Goal: Task Accomplishment & Management: Use online tool/utility

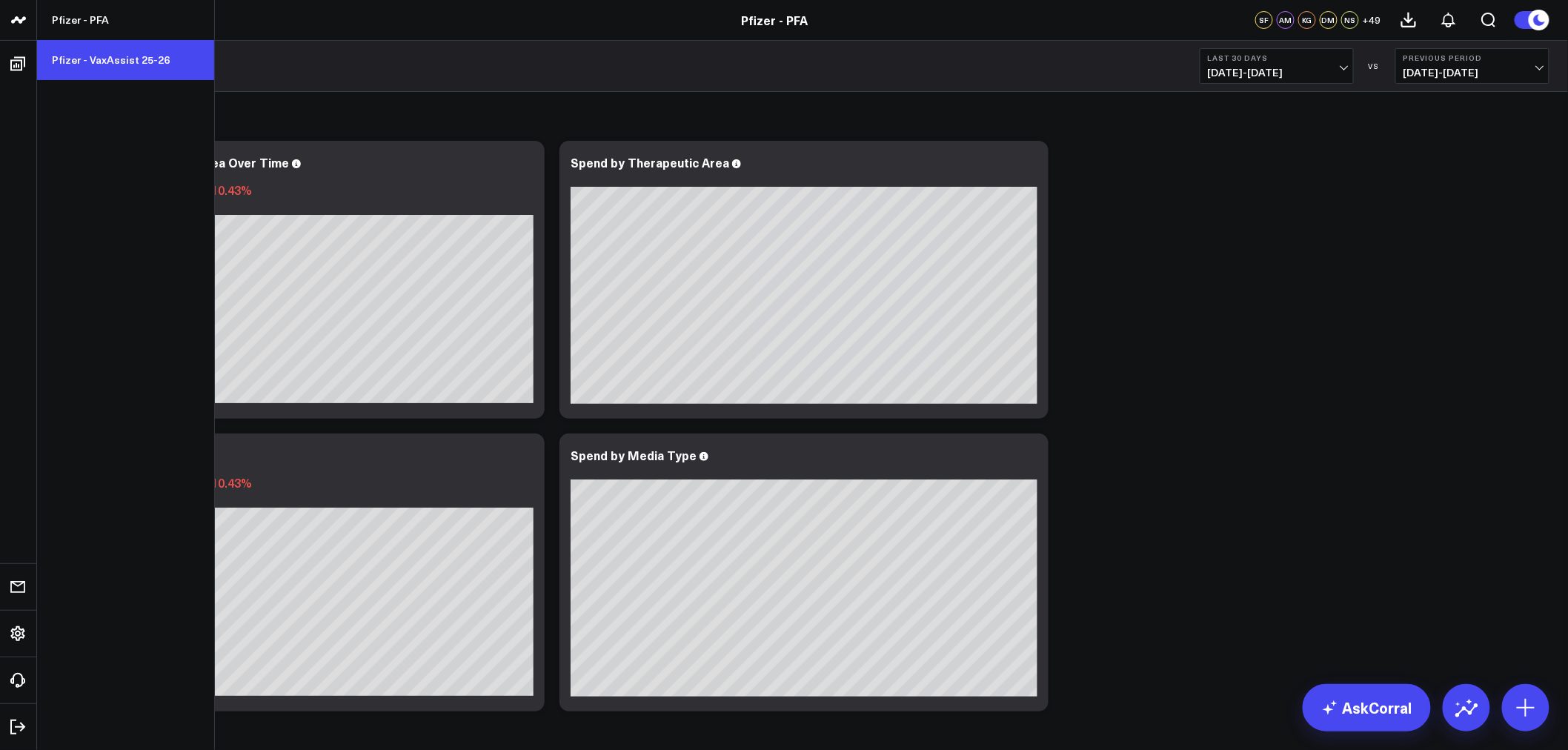
click at [94, 50] on link "Pfizer - VaxAssist 25-26" at bounding box center [125, 60] width 177 height 40
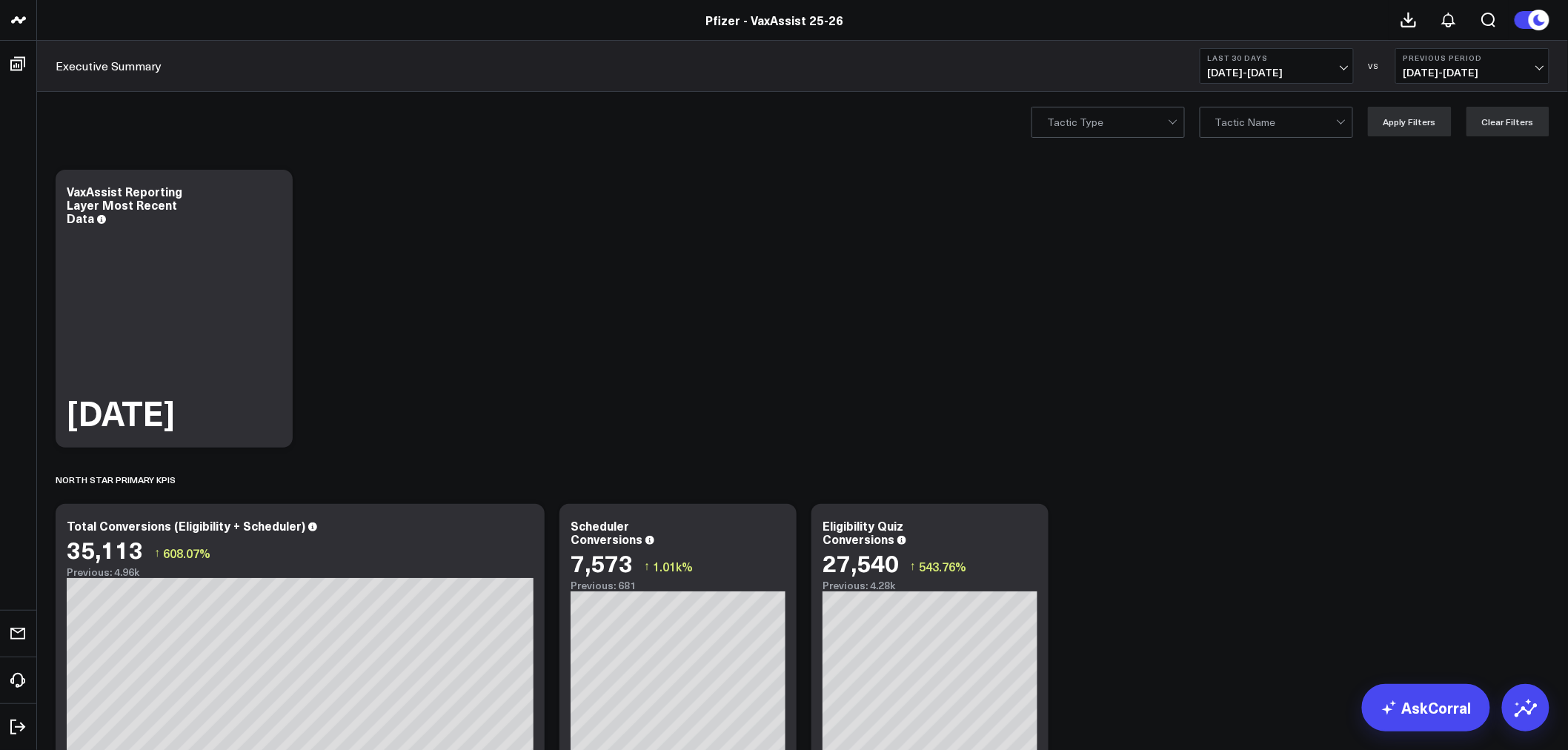
click at [1342, 73] on span "[DATE] - [DATE]" at bounding box center [1276, 73] width 137 height 12
click at [1264, 463] on link "Custom Dates" at bounding box center [1276, 473] width 153 height 28
select select "8"
select select "2025"
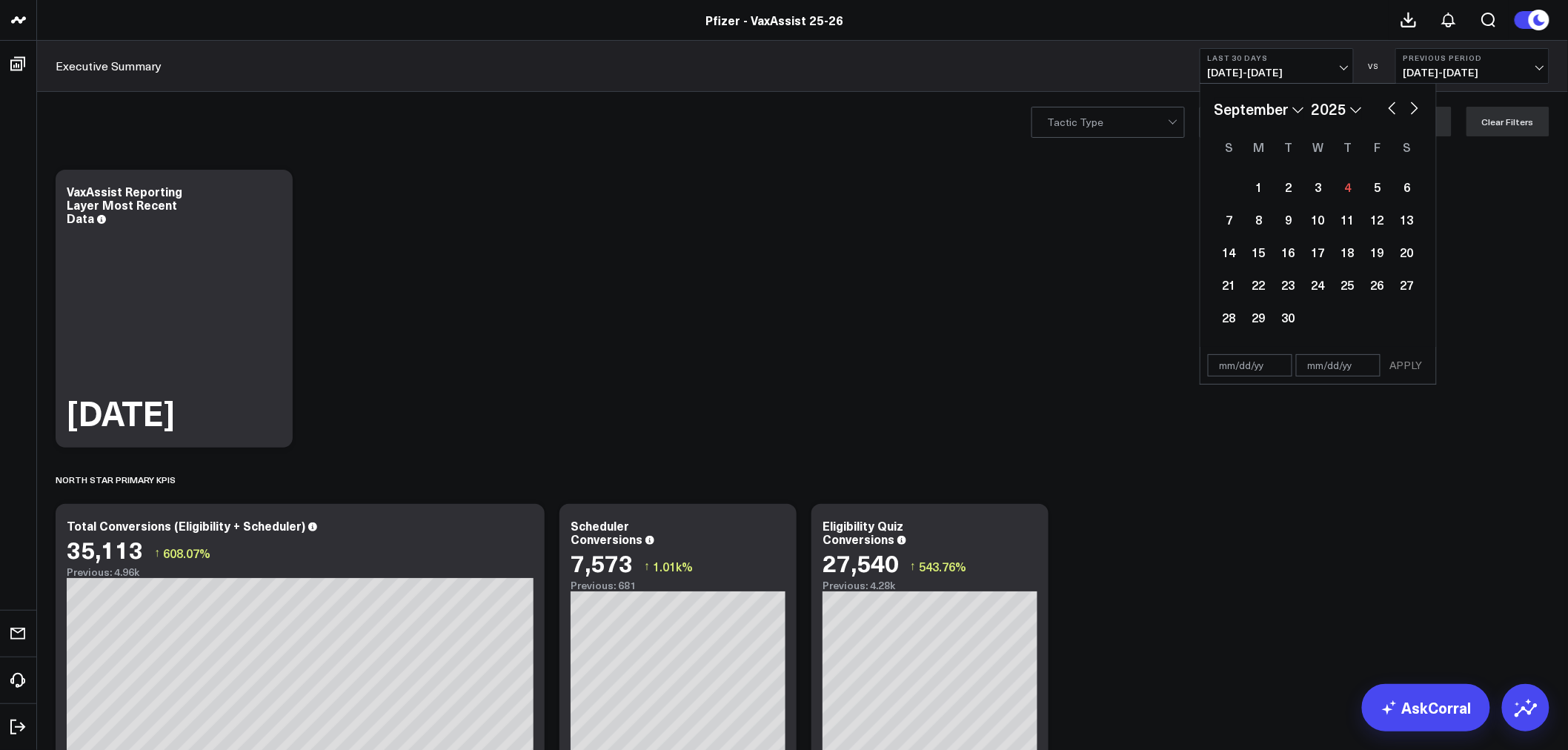
click at [1391, 108] on button "button" at bounding box center [1392, 106] width 15 height 18
select select "7"
select select "2025"
click at [1411, 109] on button "button" at bounding box center [1415, 106] width 15 height 18
select select "8"
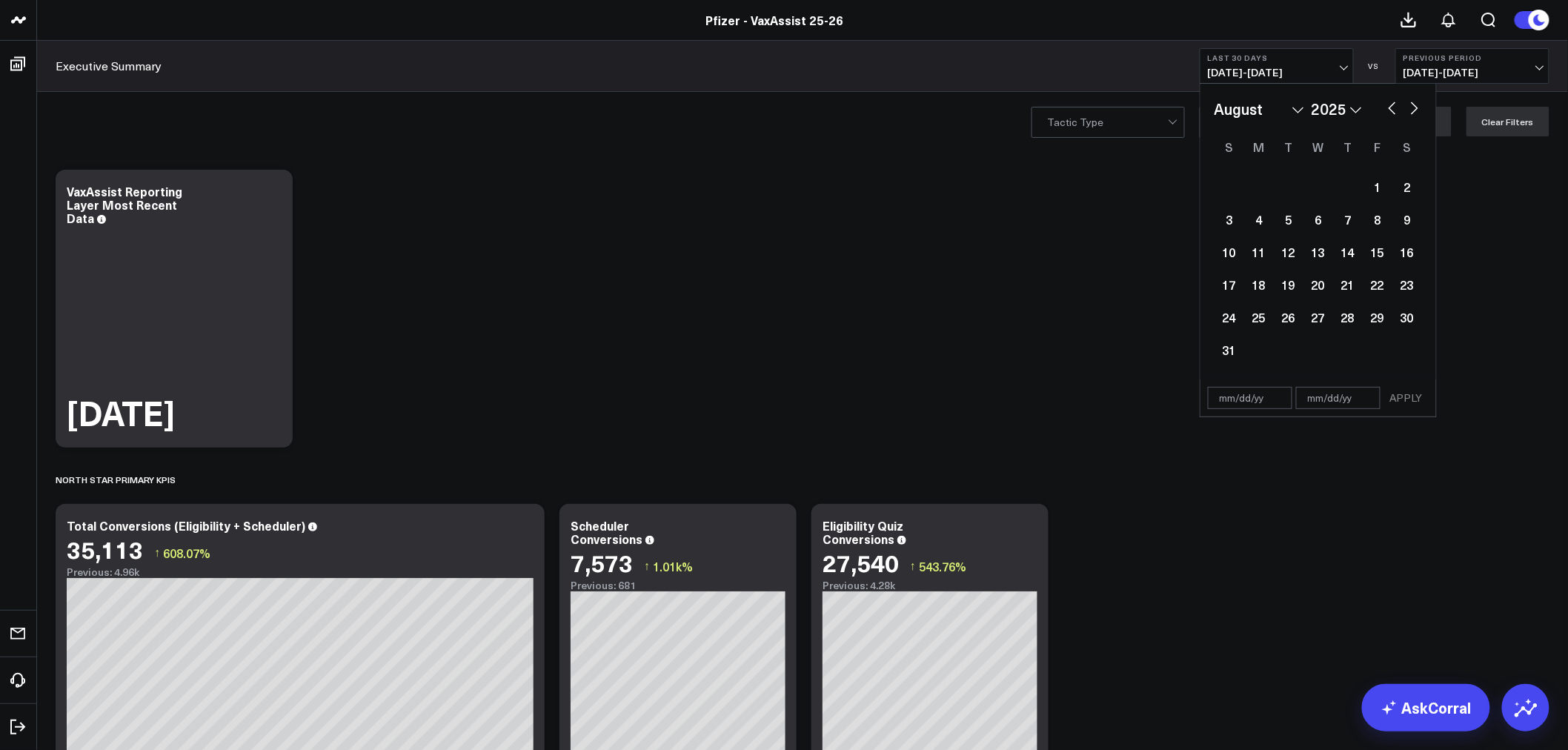
select select "2025"
click at [1391, 108] on button "button" at bounding box center [1392, 106] width 15 height 18
select select "7"
select select "2025"
click at [1339, 313] on div "28" at bounding box center [1347, 317] width 29 height 29
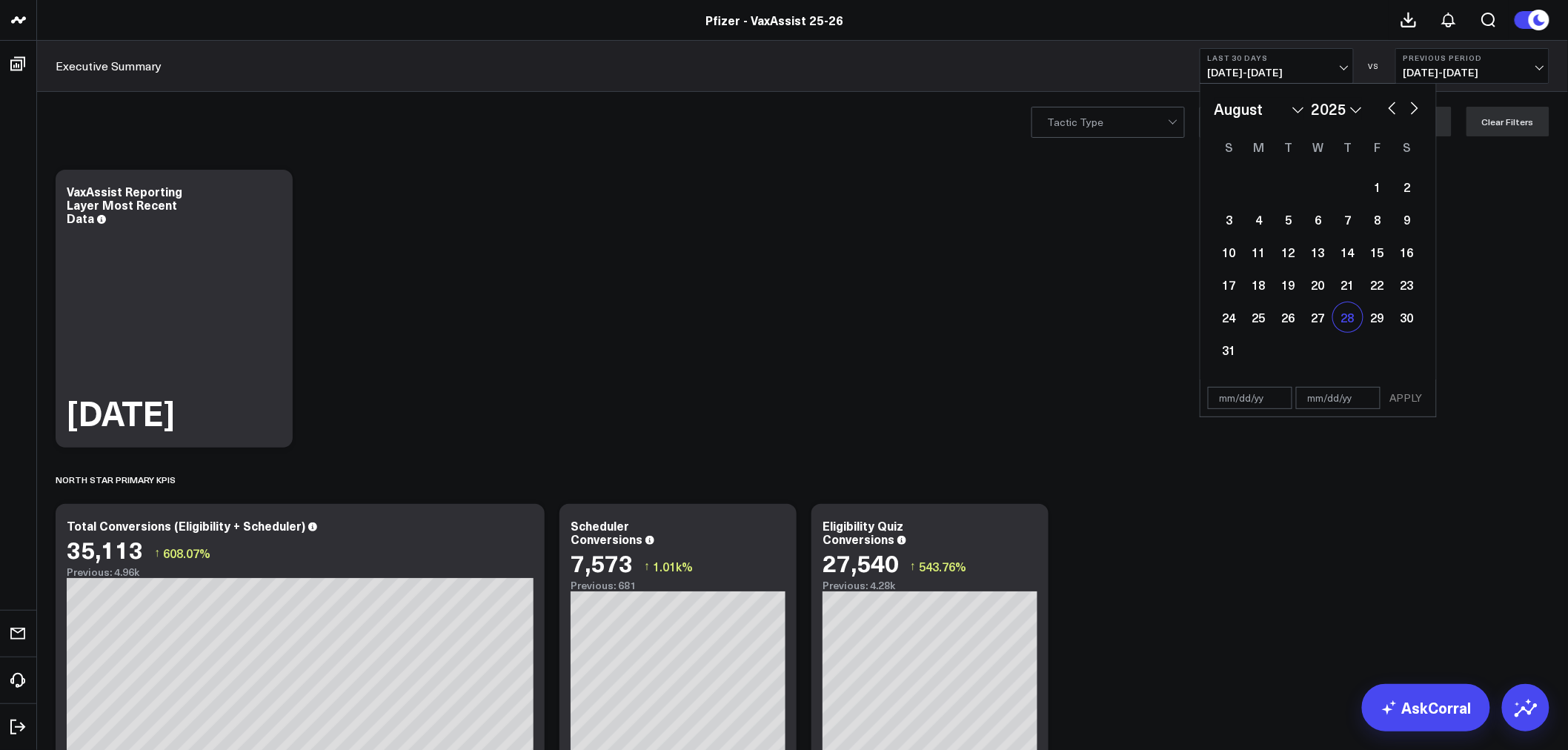
type input "[DATE]"
select select "7"
select select "2025"
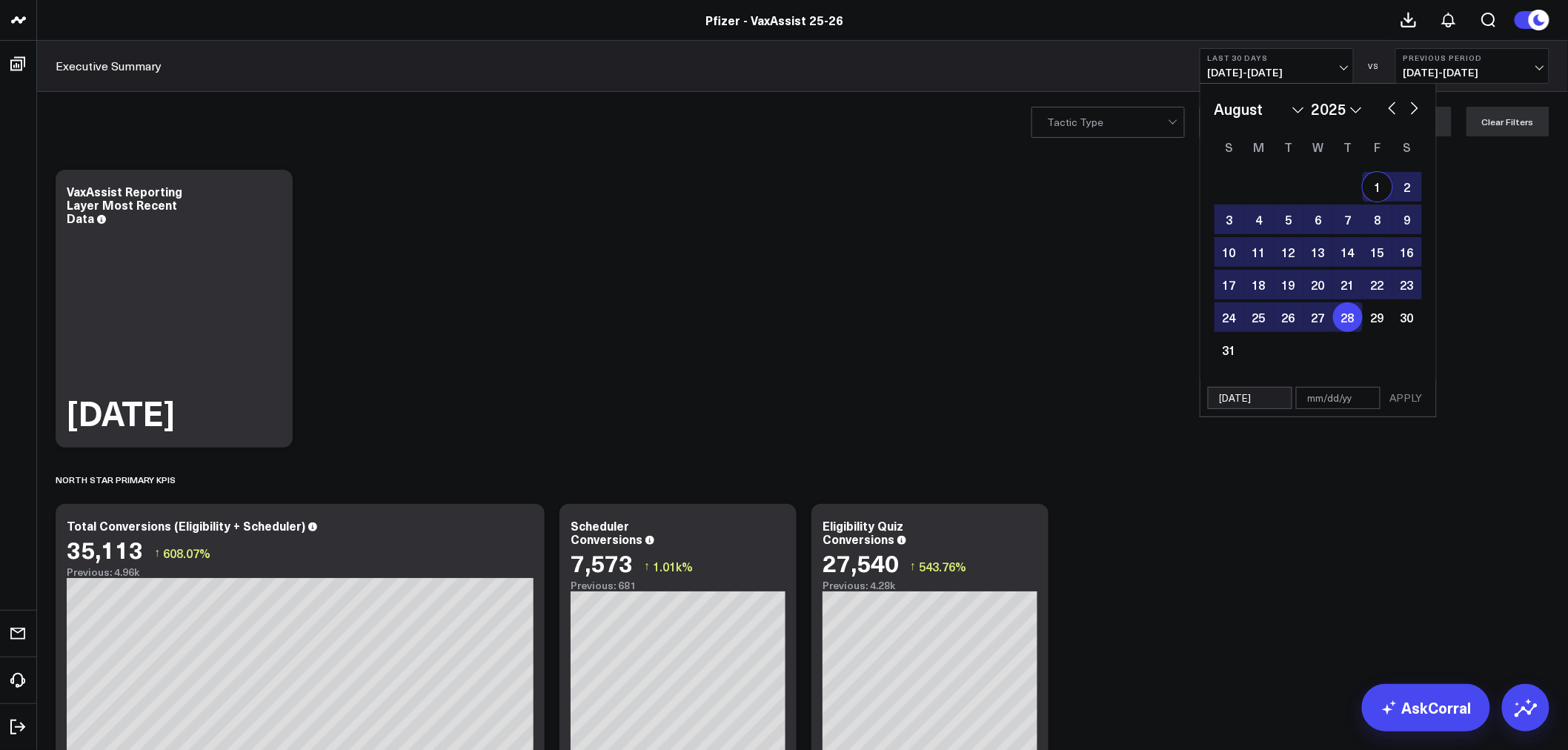
click at [1409, 112] on button "button" at bounding box center [1415, 106] width 15 height 18
select select "8"
select select "2025"
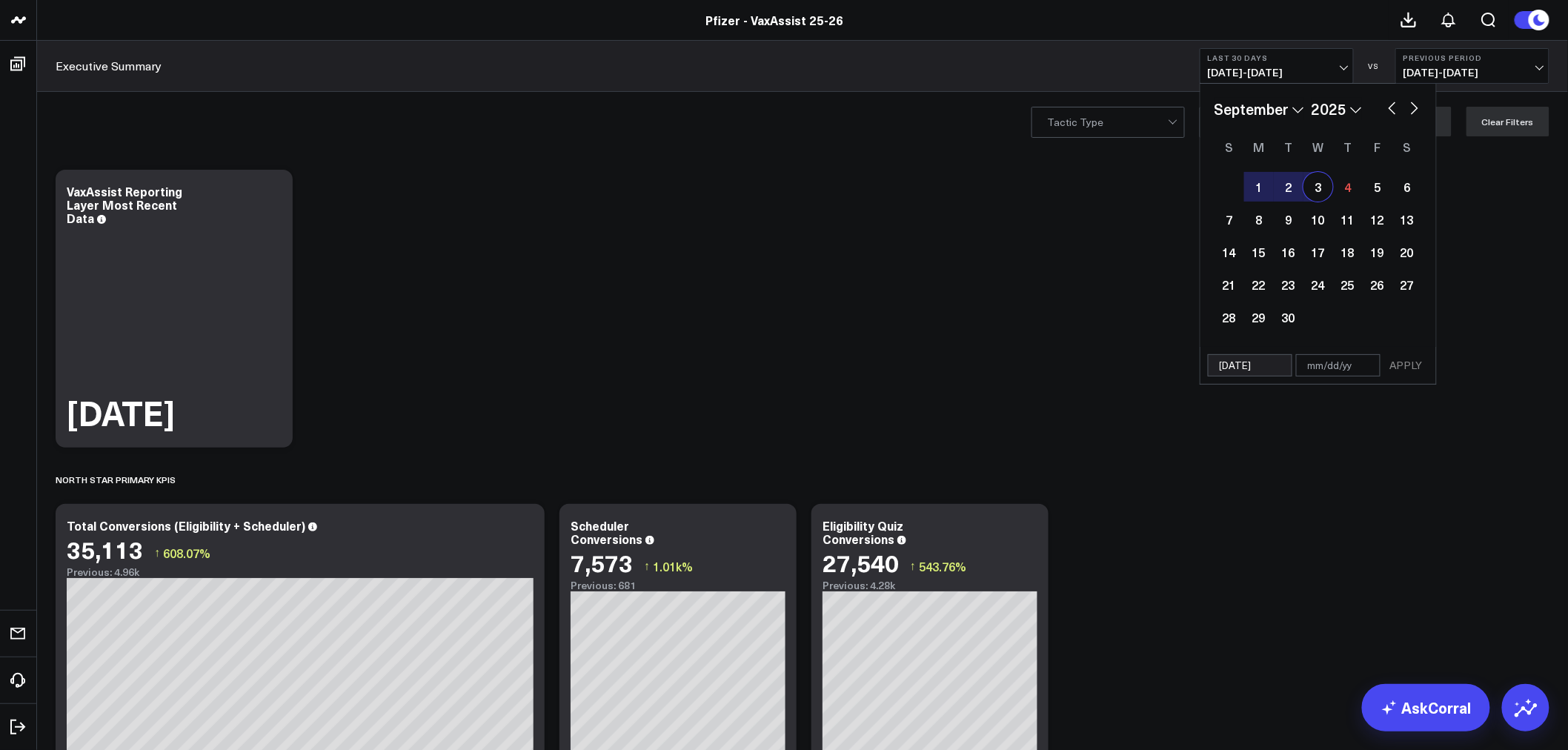
click at [1323, 190] on div "3" at bounding box center [1317, 186] width 29 height 29
type input "[DATE]"
select select "8"
select select "2025"
click at [1401, 361] on button "APPLY" at bounding box center [1405, 365] width 44 height 23
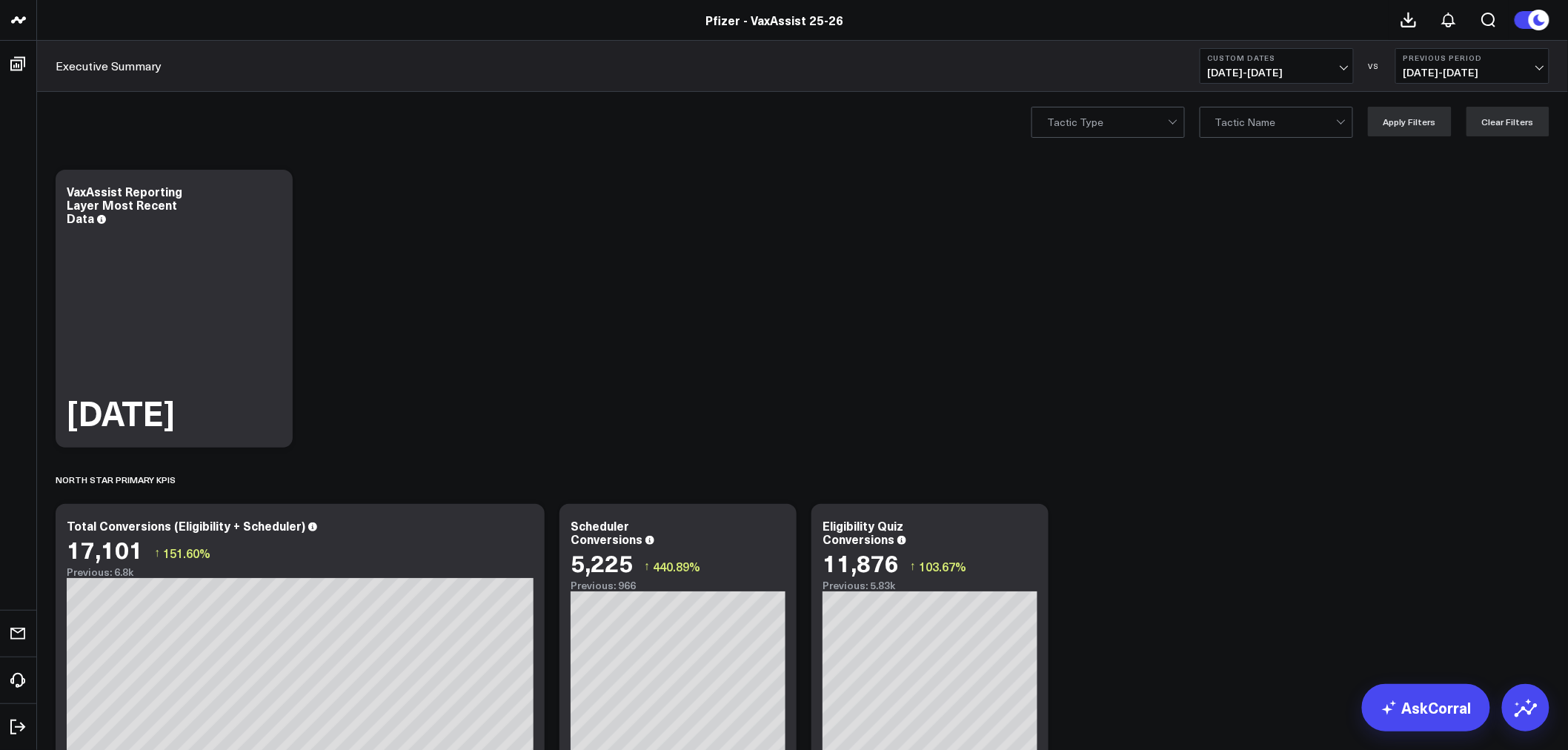
click at [1536, 67] on span "[DATE] - [DATE]" at bounding box center [1472, 73] width 137 height 12
click at [1441, 156] on link "YoY" at bounding box center [1472, 156] width 153 height 28
click at [1342, 72] on span "[DATE] - [DATE]" at bounding box center [1276, 73] width 137 height 12
click at [1522, 64] on button "YoY [DATE] - [DATE]" at bounding box center [1472, 65] width 154 height 35
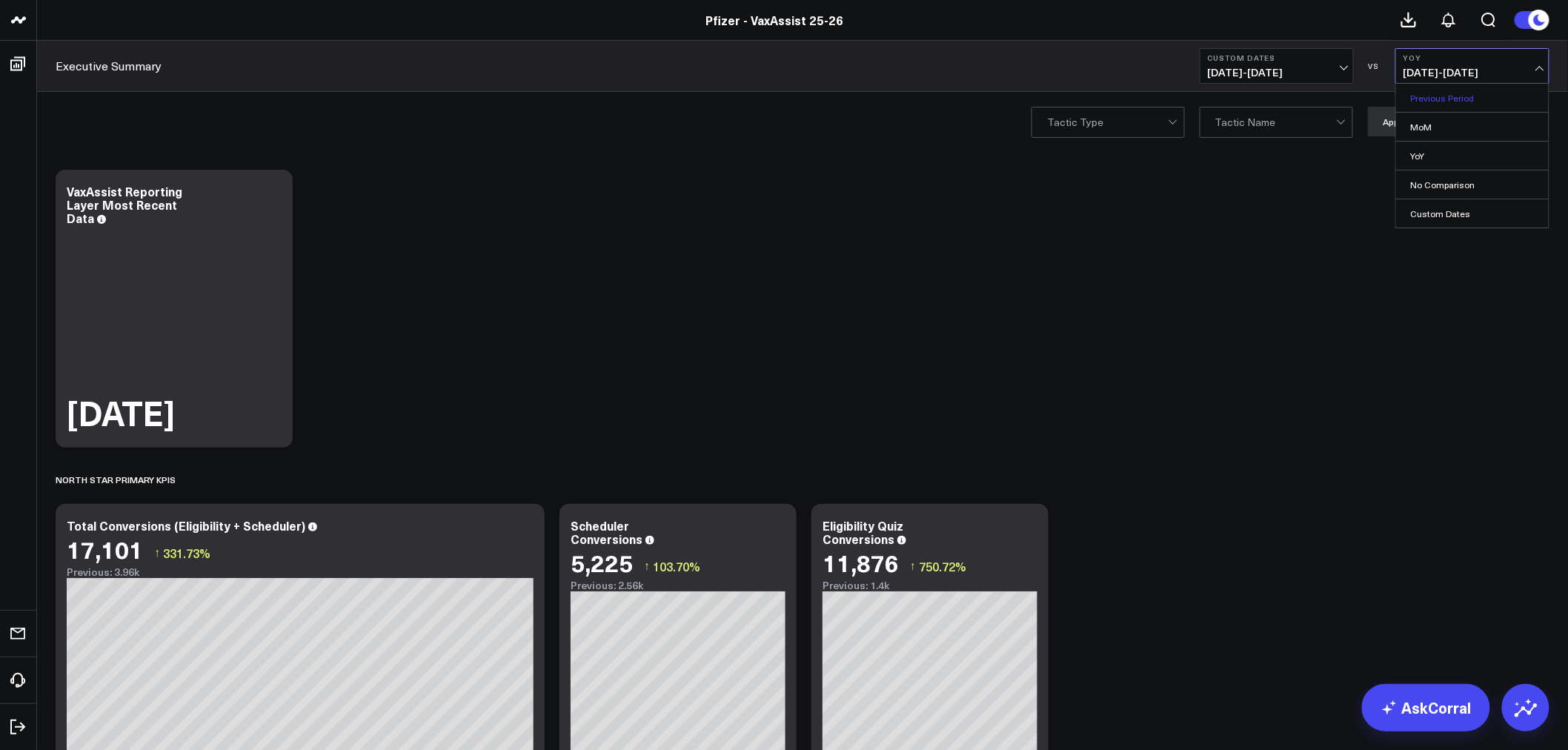
click at [1462, 92] on link "Previous Period" at bounding box center [1472, 98] width 153 height 28
click at [1520, 71] on span "[DATE] - [DATE]" at bounding box center [1472, 73] width 137 height 12
click at [1433, 151] on link "YoY" at bounding box center [1472, 156] width 153 height 28
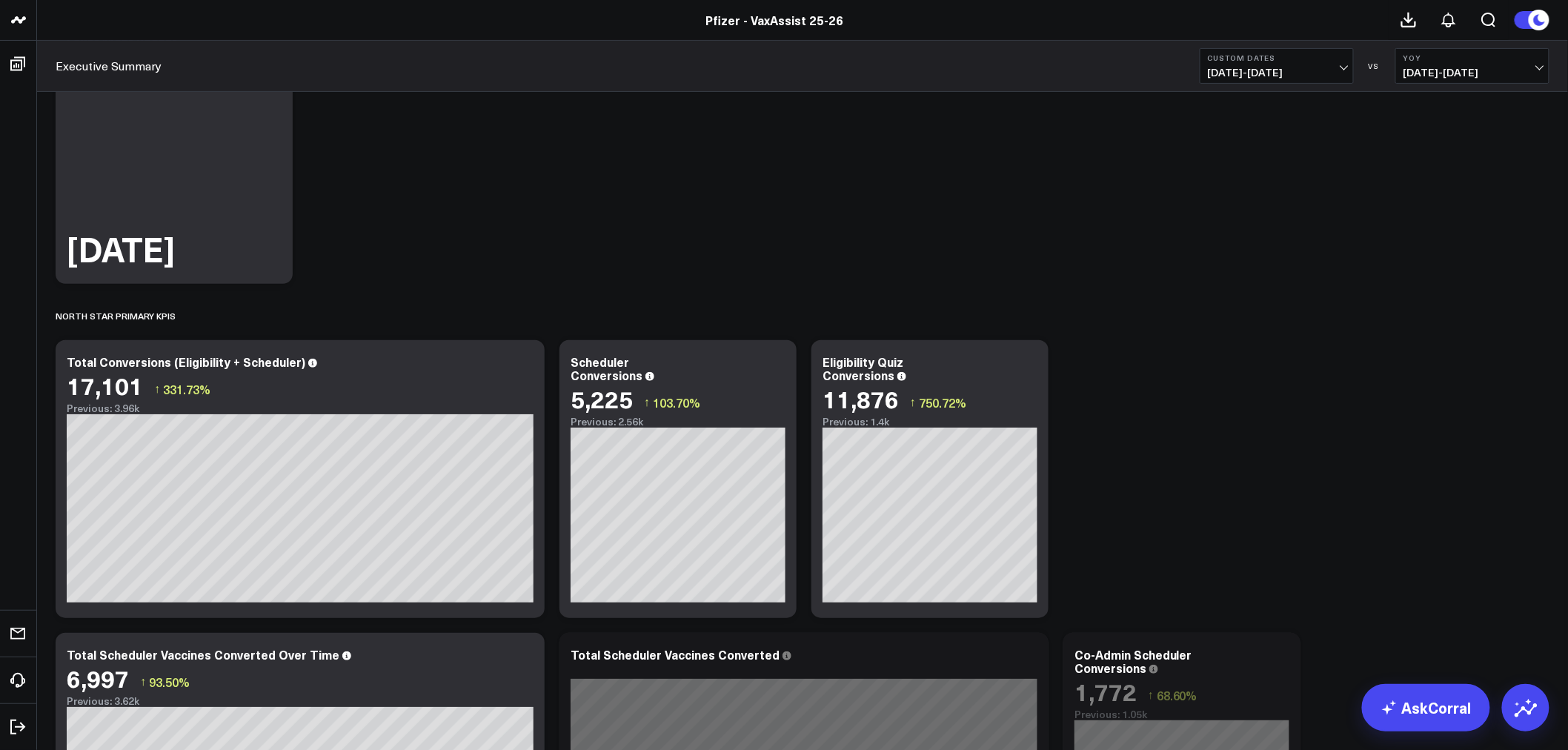
scroll to position [164, 0]
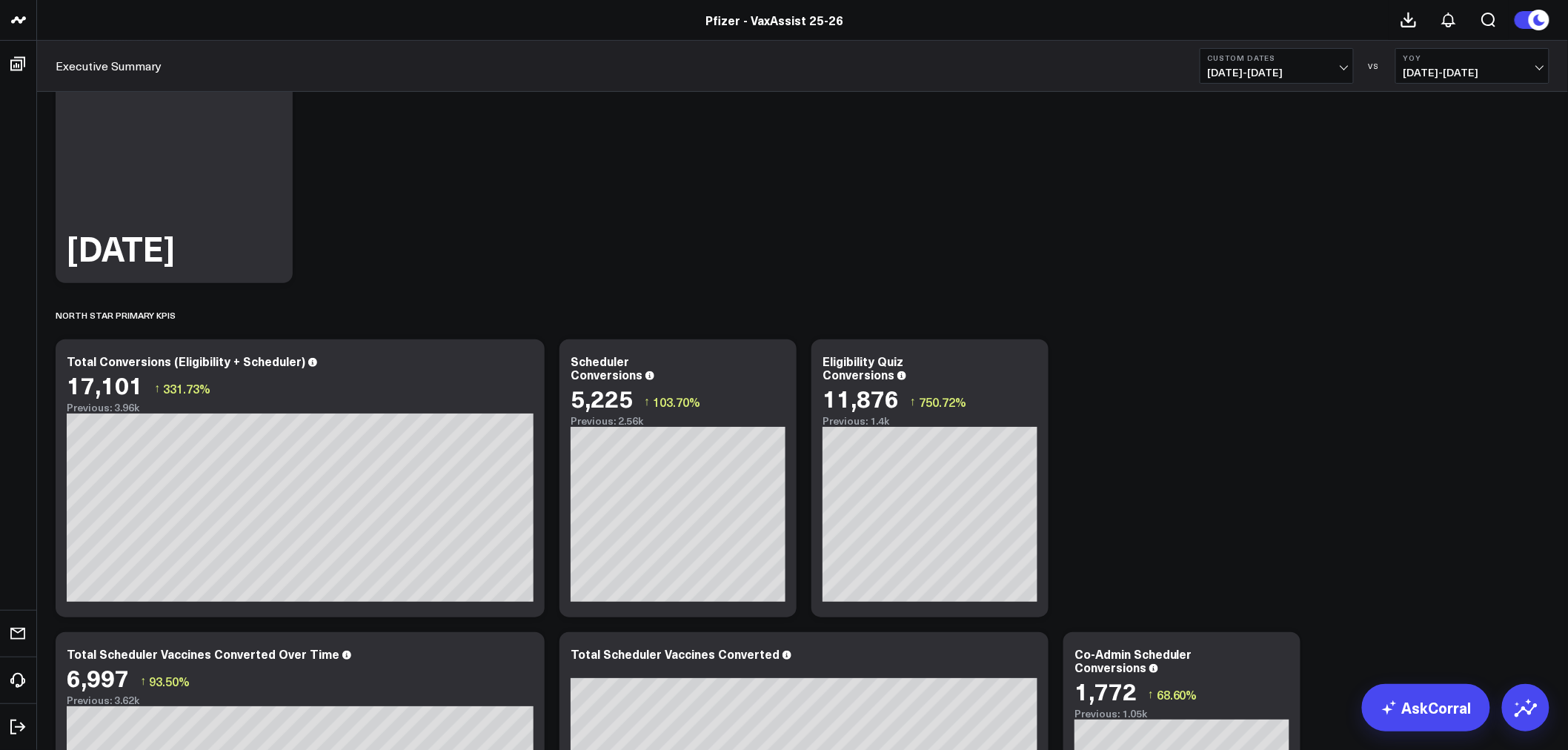
click at [1519, 76] on span "[DATE] - [DATE]" at bounding box center [1472, 73] width 137 height 12
click at [1434, 92] on link "Previous Period" at bounding box center [1472, 98] width 153 height 28
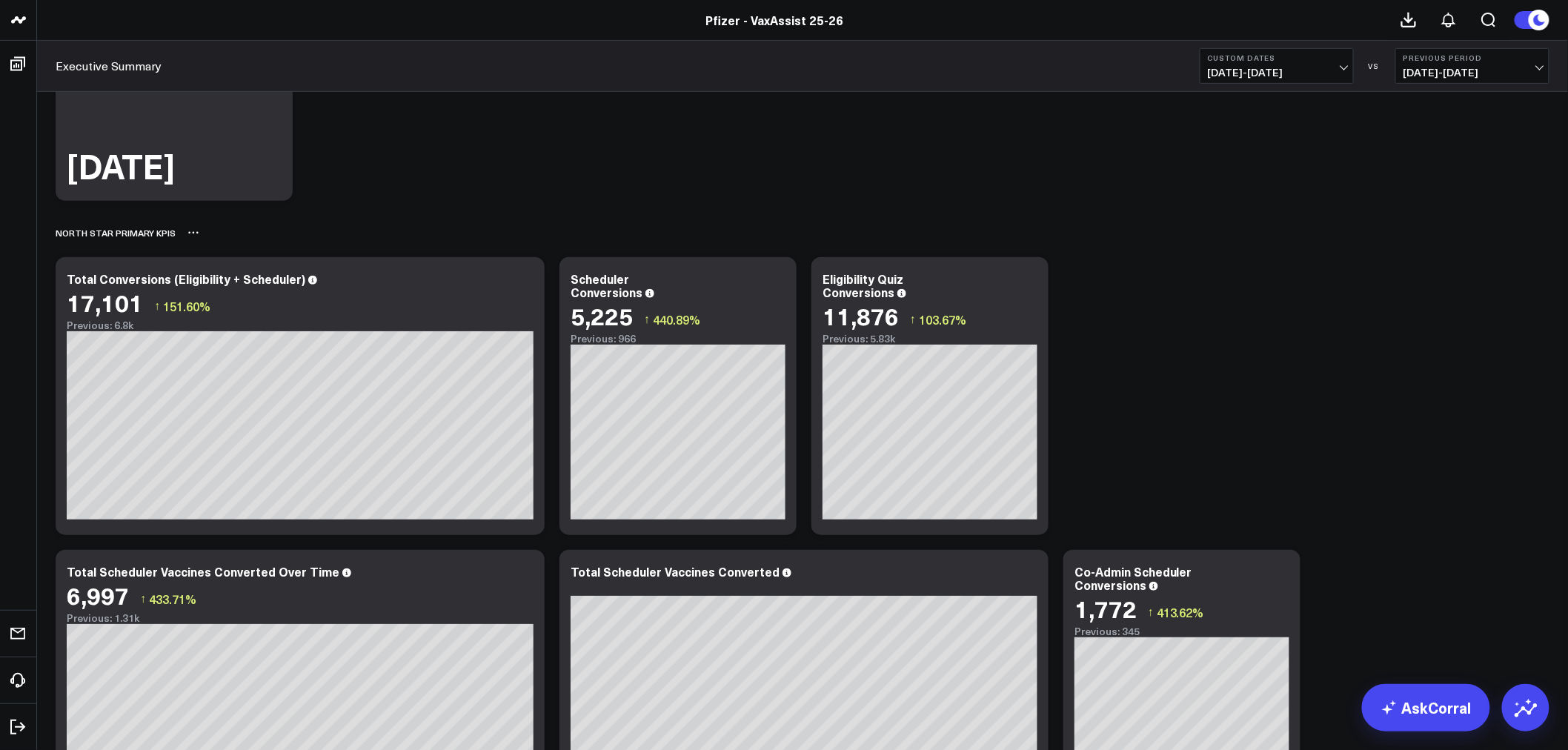
scroll to position [329, 0]
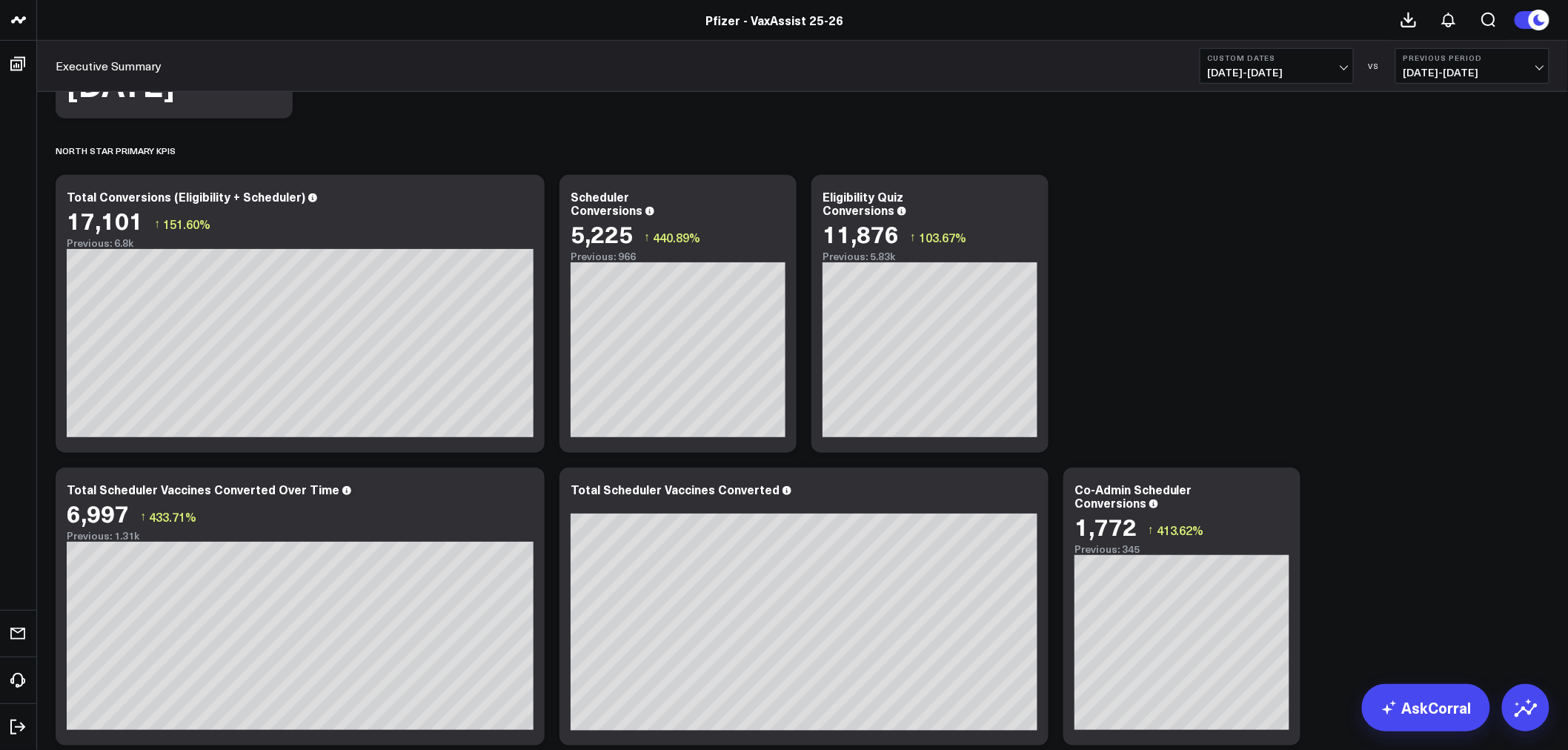
click at [1534, 79] on button "Previous Period [DATE] - [DATE]" at bounding box center [1472, 65] width 154 height 35
click at [1421, 164] on link "YoY" at bounding box center [1472, 156] width 153 height 28
click at [1539, 70] on span "[DATE] - [DATE]" at bounding box center [1472, 73] width 137 height 12
click at [1460, 101] on link "Previous Period" at bounding box center [1472, 98] width 153 height 28
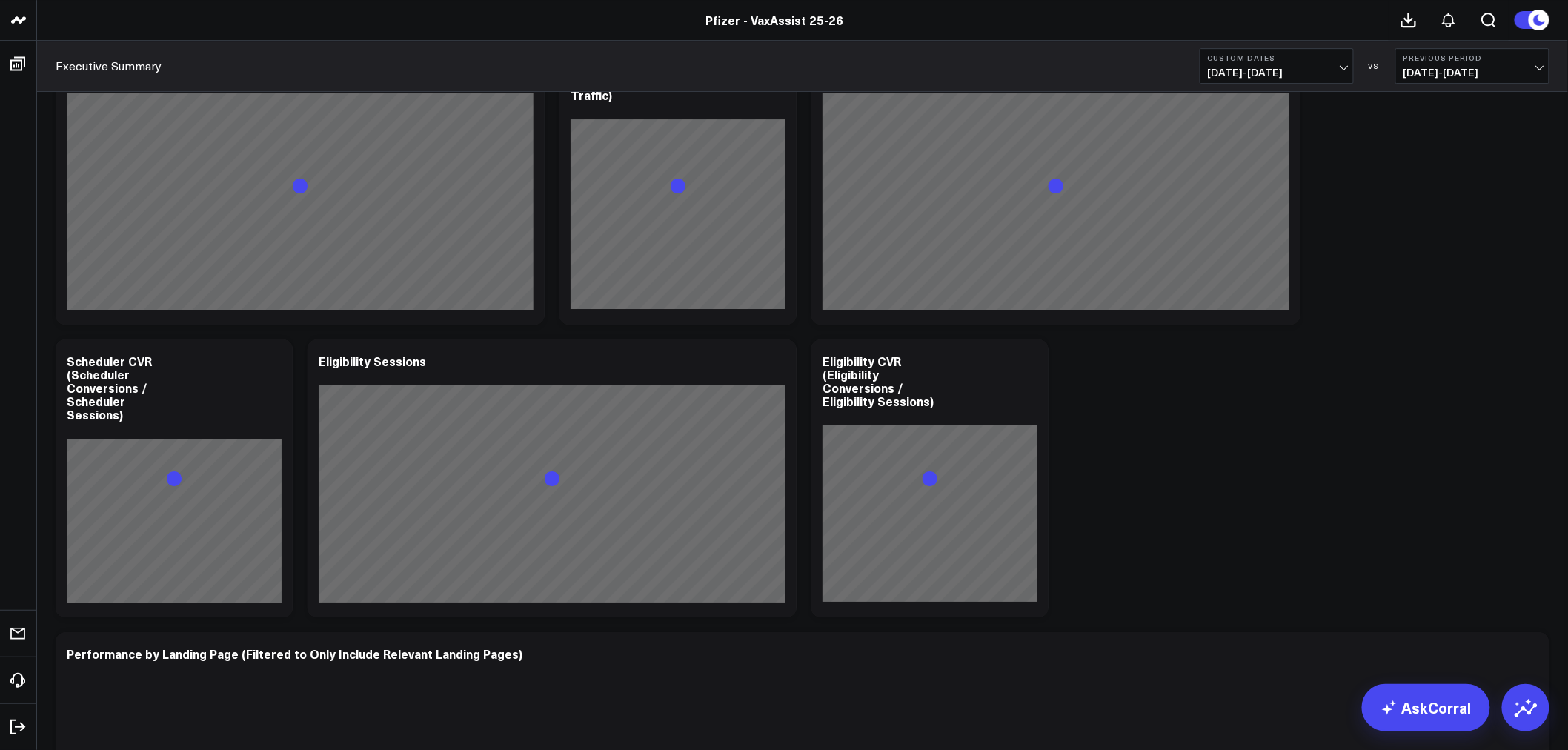
scroll to position [1839, 0]
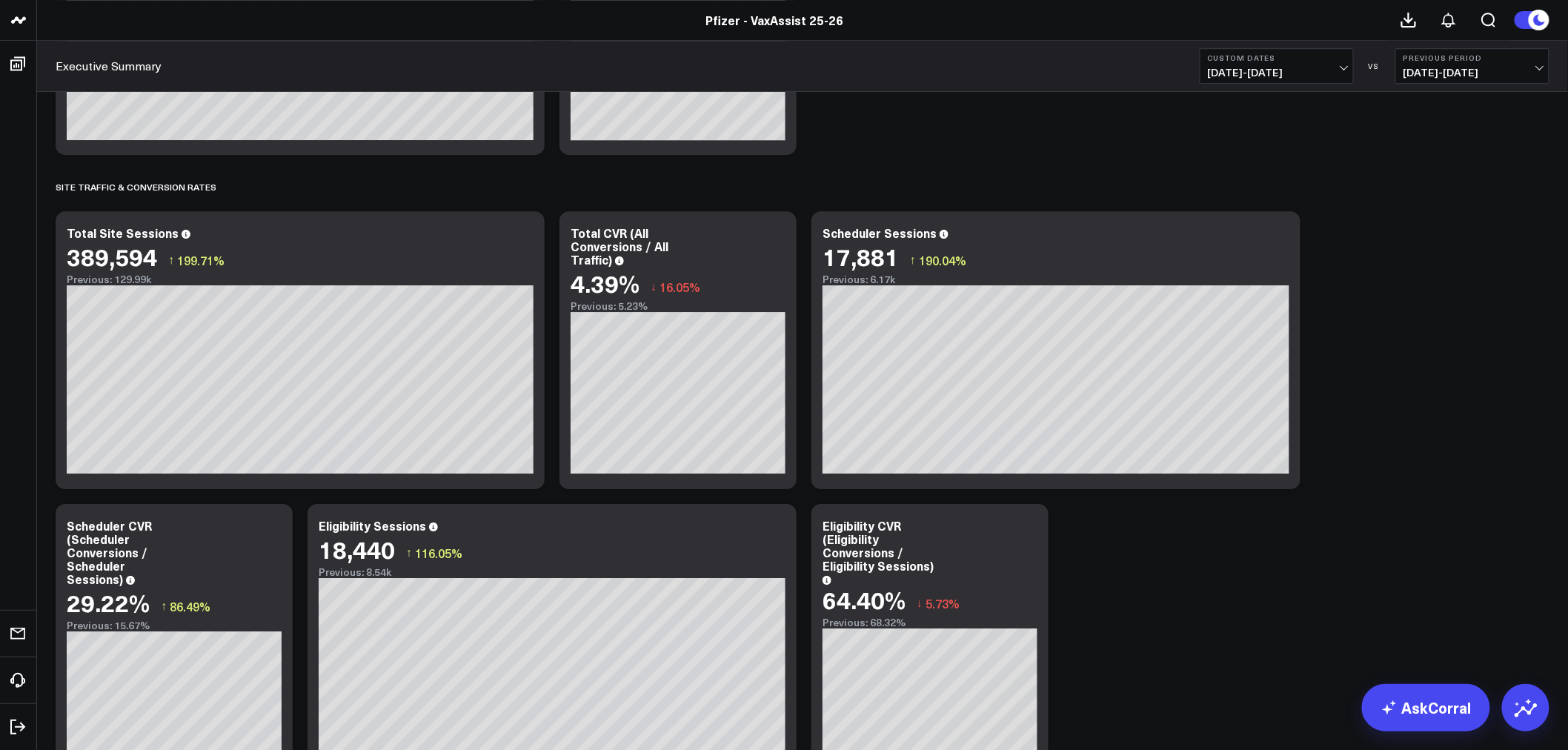
click at [1338, 71] on span "[DATE] - [DATE]" at bounding box center [1276, 73] width 137 height 12
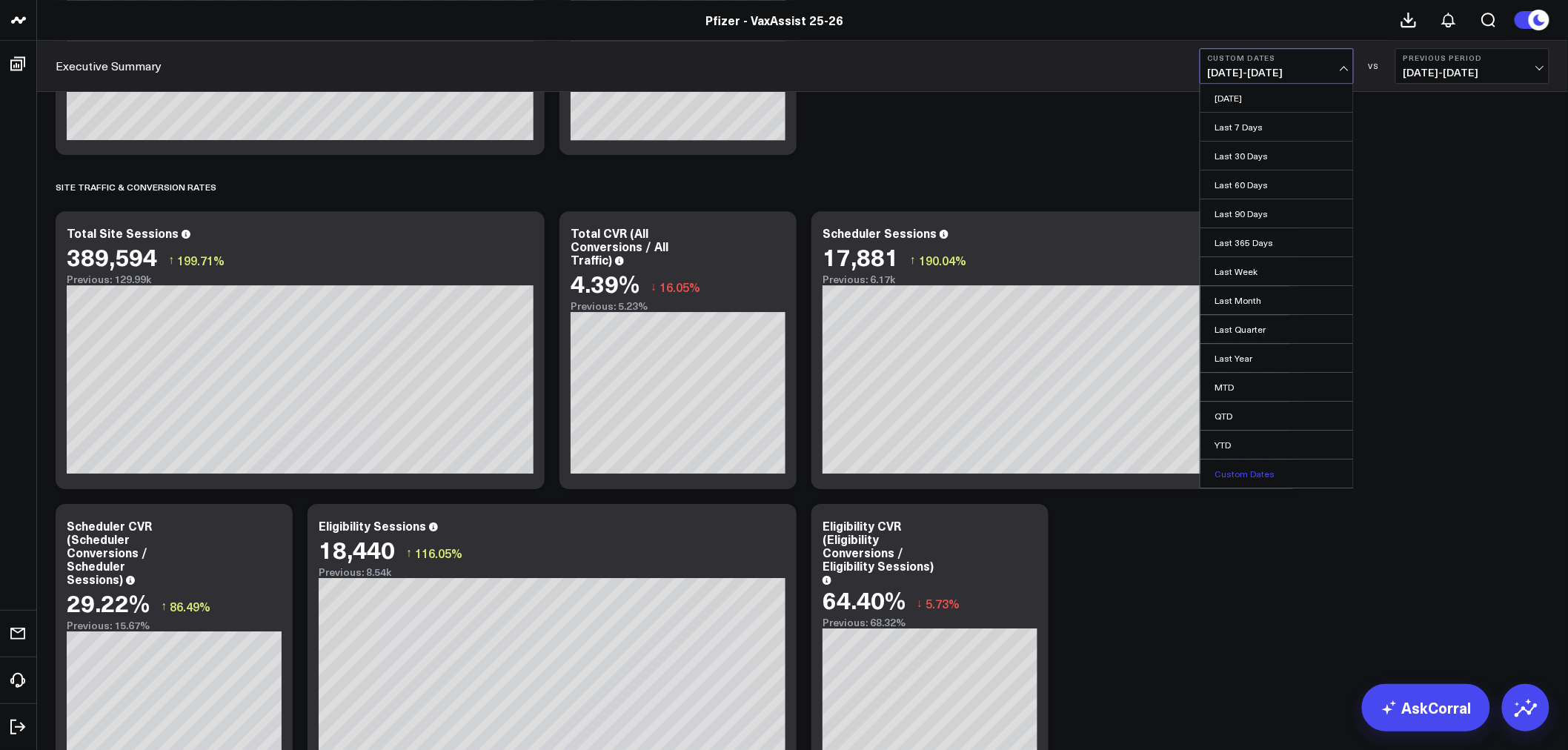
click at [1263, 478] on link "Custom Dates" at bounding box center [1276, 473] width 153 height 28
select select "8"
select select "2025"
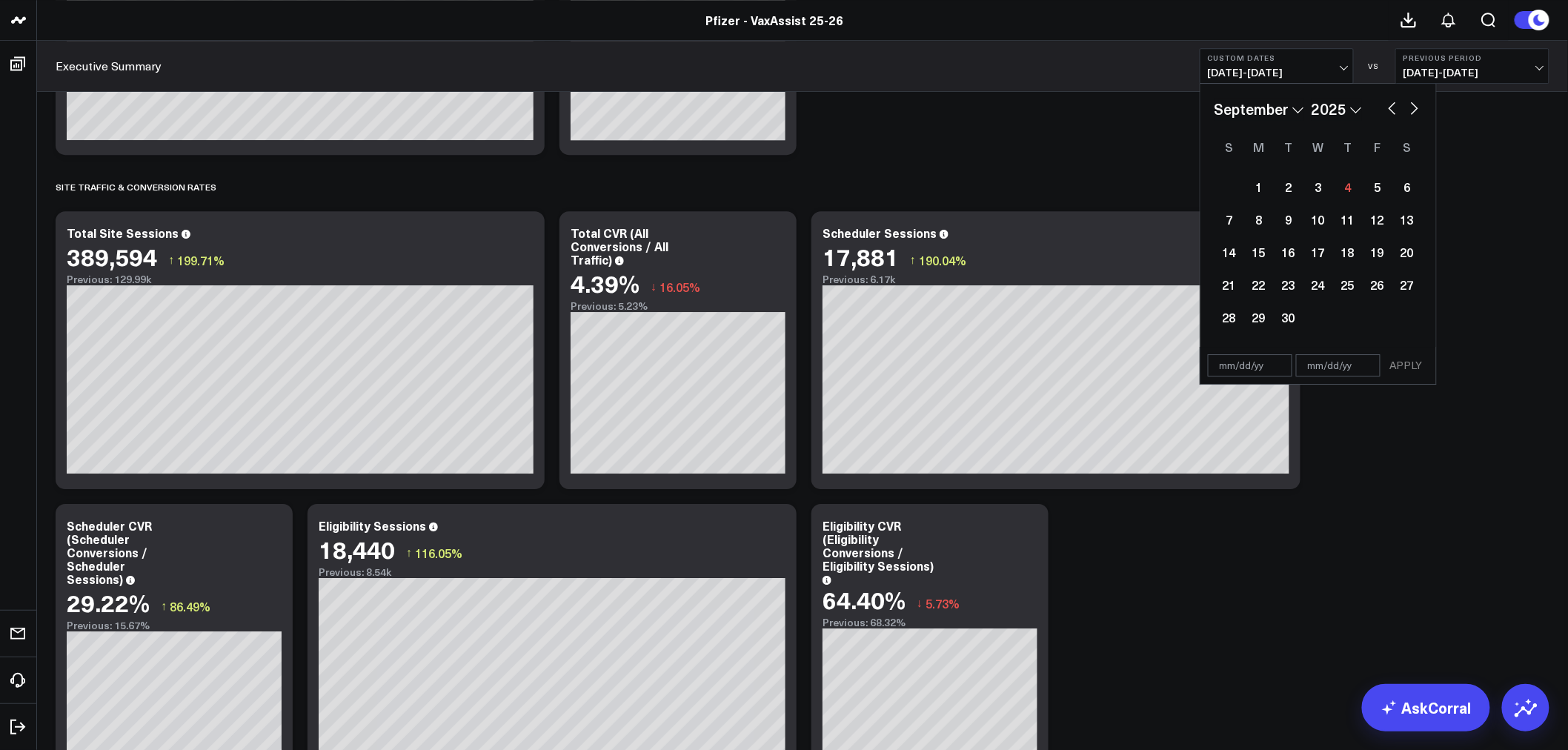
click at [1389, 106] on button "button" at bounding box center [1392, 106] width 15 height 18
select select "7"
select select "2025"
click at [1368, 318] on div "29" at bounding box center [1377, 317] width 29 height 29
type input "[DATE]"
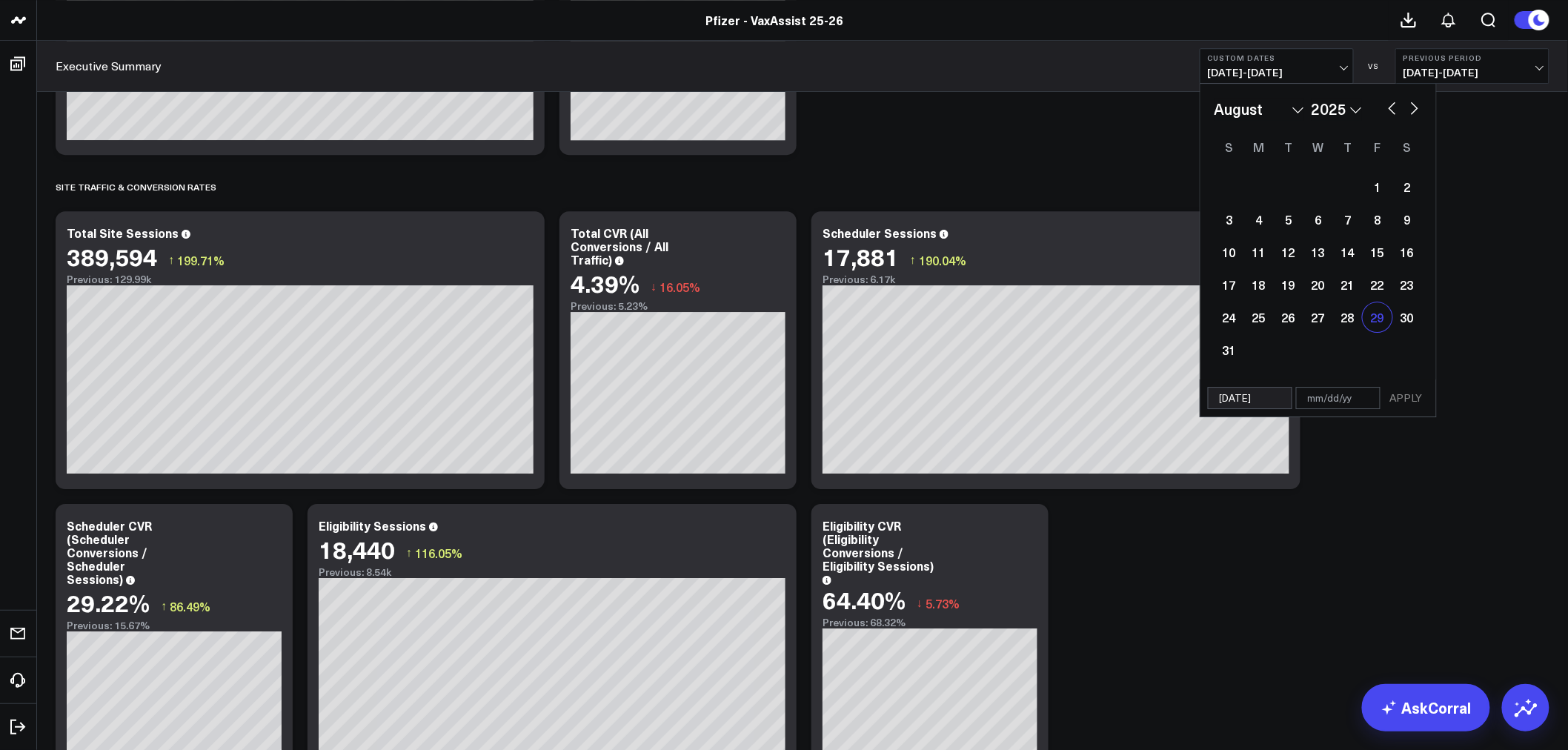
select select "7"
select select "2025"
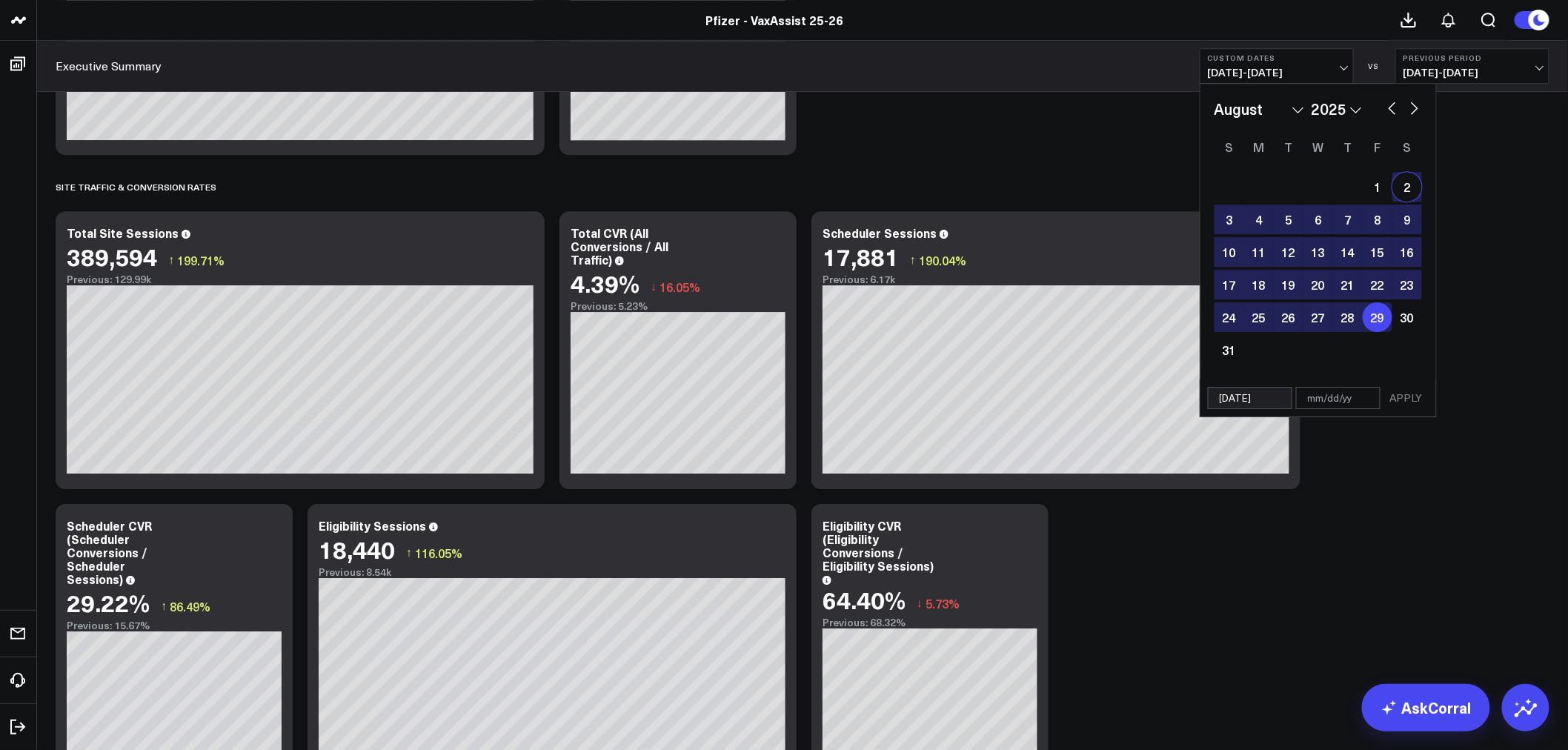
click at [1415, 106] on button "button" at bounding box center [1415, 106] width 15 height 18
select select "8"
select select "2025"
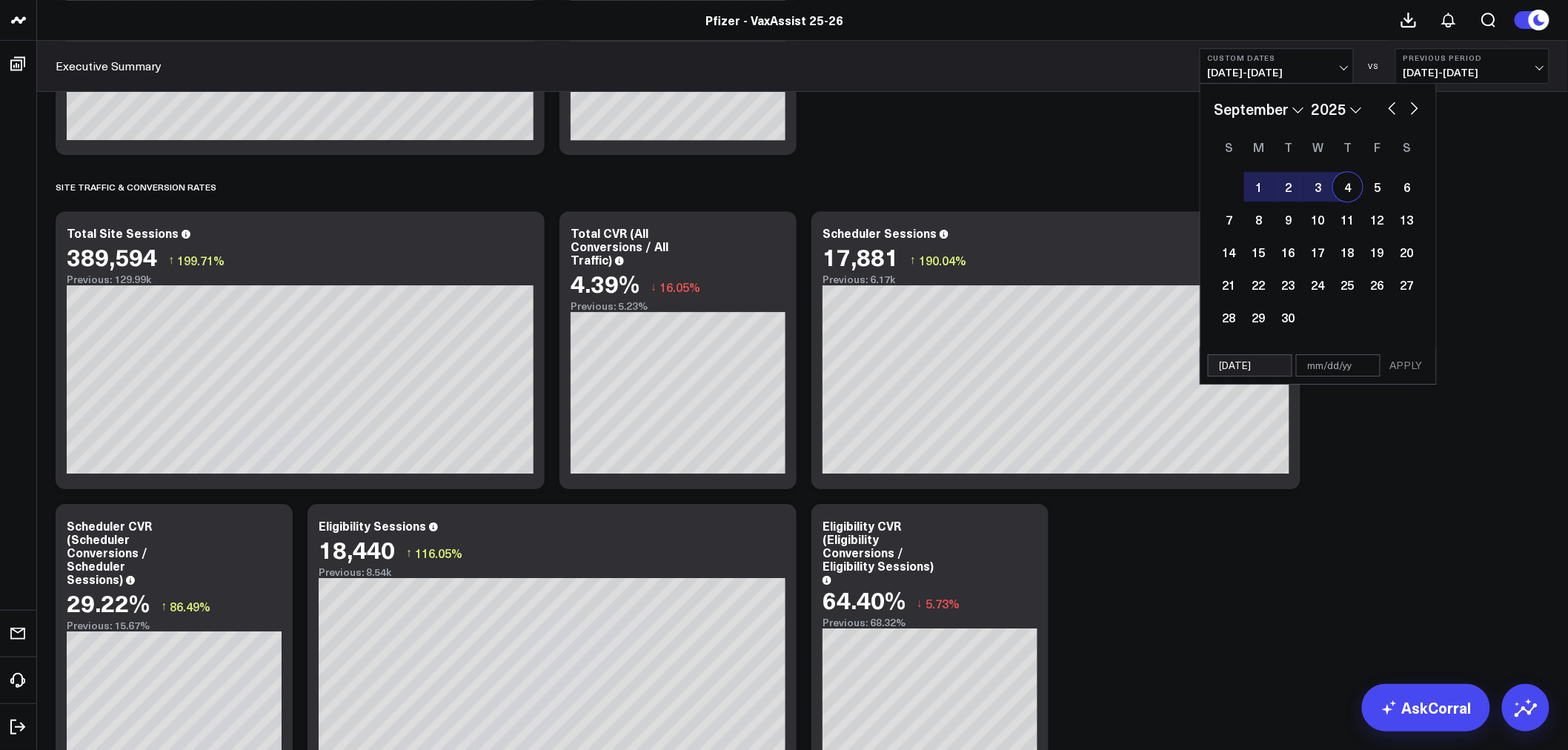
click at [1349, 186] on div "4" at bounding box center [1347, 186] width 29 height 29
type input "[DATE]"
select select "8"
select select "2025"
click at [1402, 361] on button "APPLY" at bounding box center [1405, 365] width 44 height 23
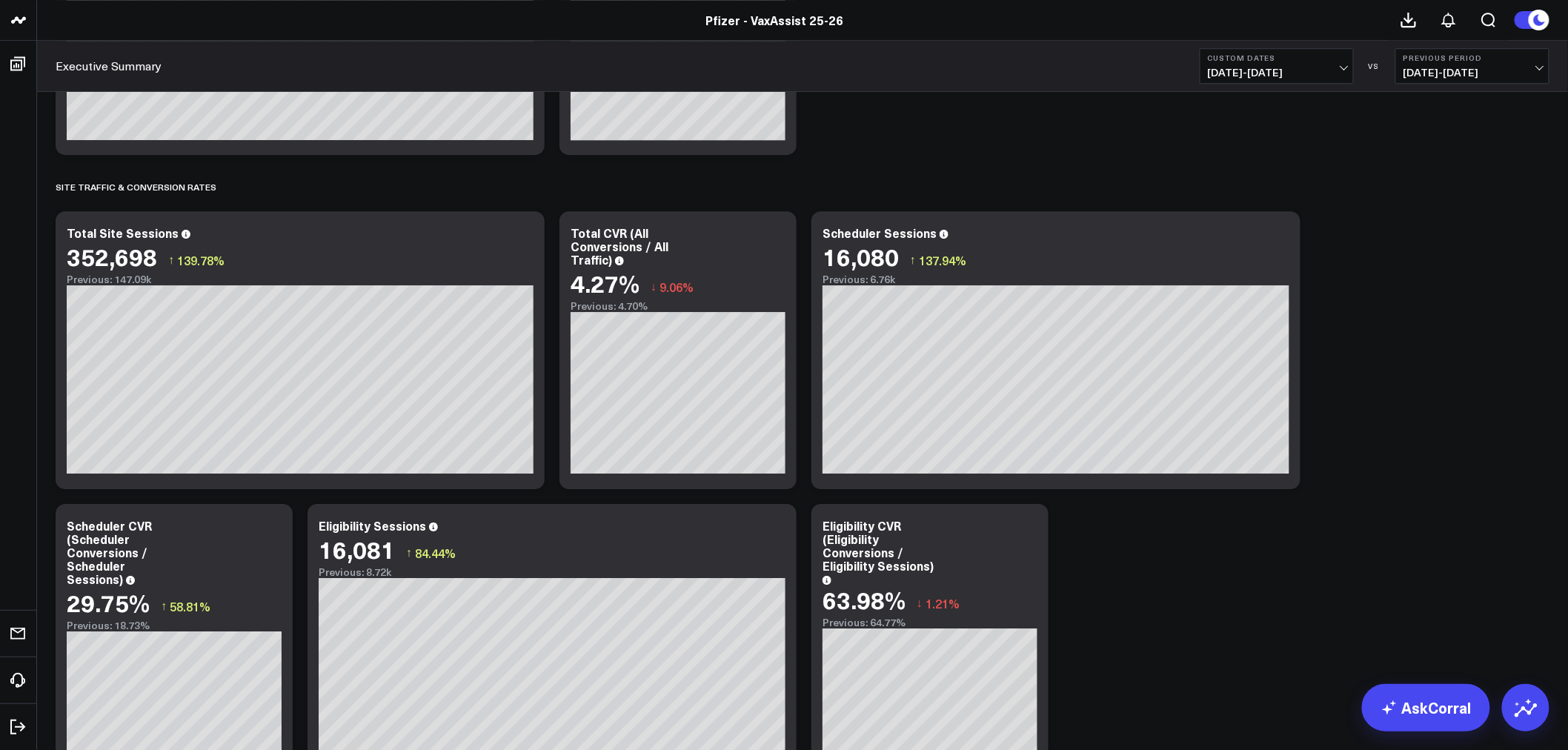
click at [1354, 363] on div "Copy link to widget Ask support Comment Export PNG VaxAssist Reporting Layer Mo…" at bounding box center [802, 747] width 1508 height 4848
click at [1354, 359] on div "Copy link to widget Ask support Comment Export PNG VaxAssist Reporting Layer Mo…" at bounding box center [802, 747] width 1508 height 4848
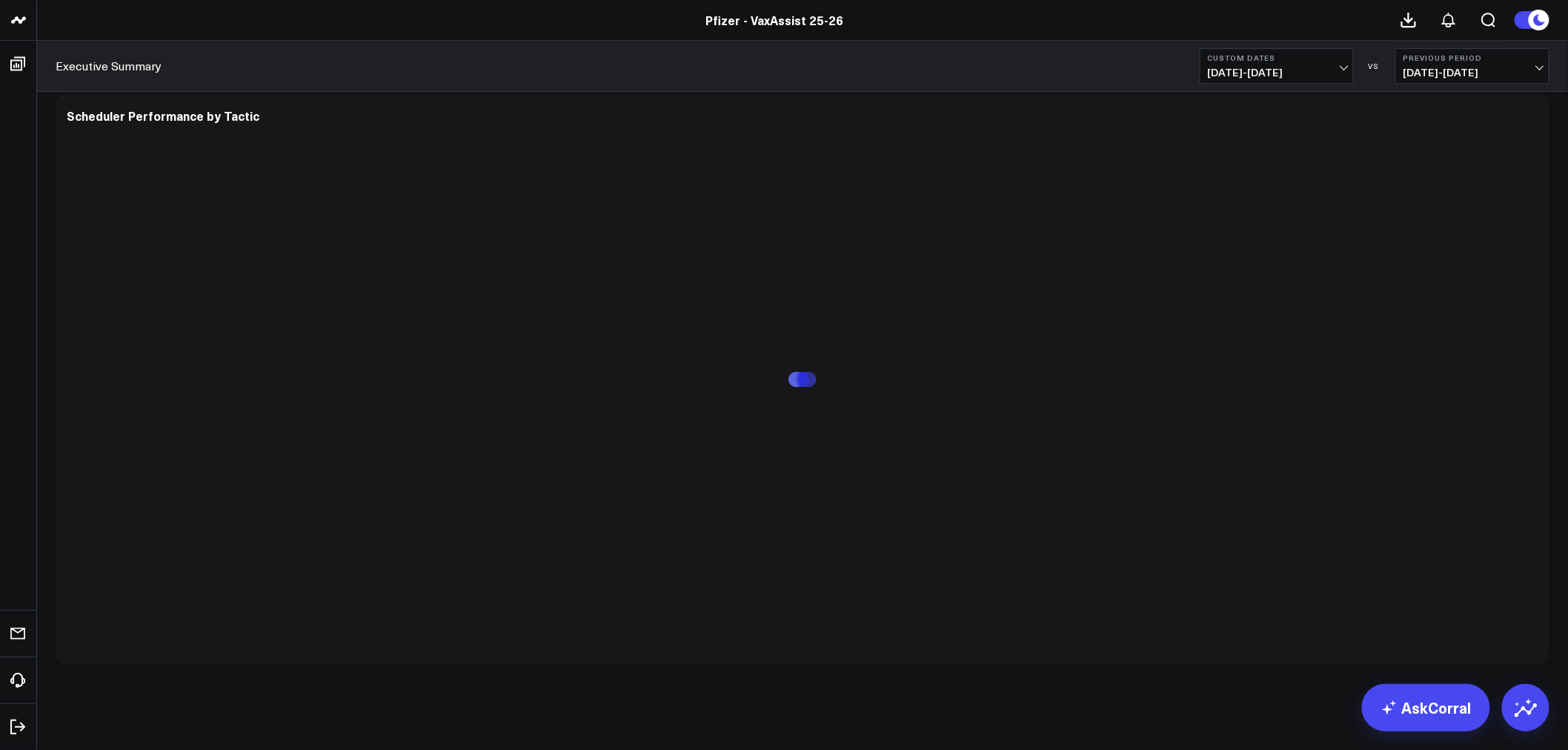
scroll to position [4020, 0]
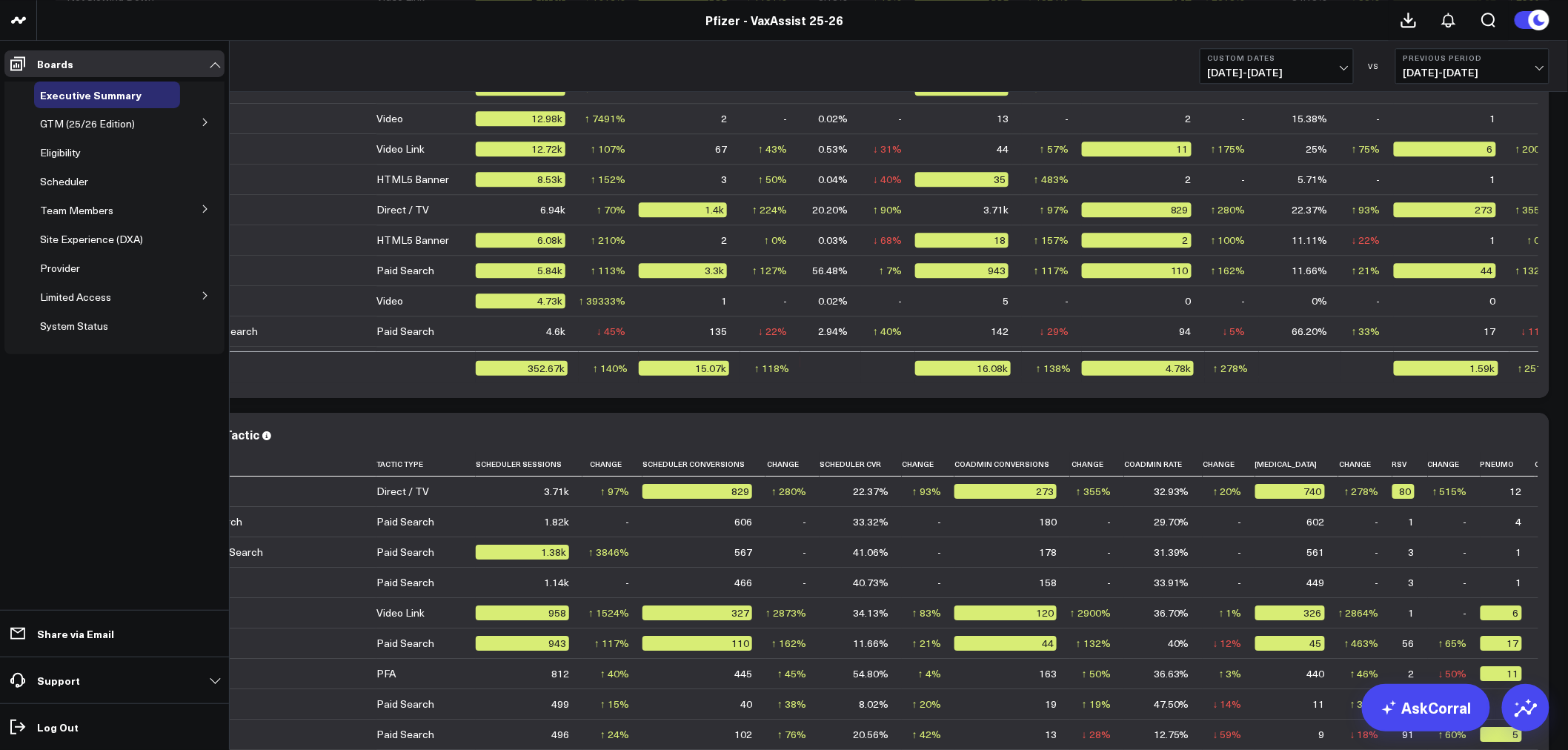
click at [194, 119] on button at bounding box center [205, 122] width 39 height 23
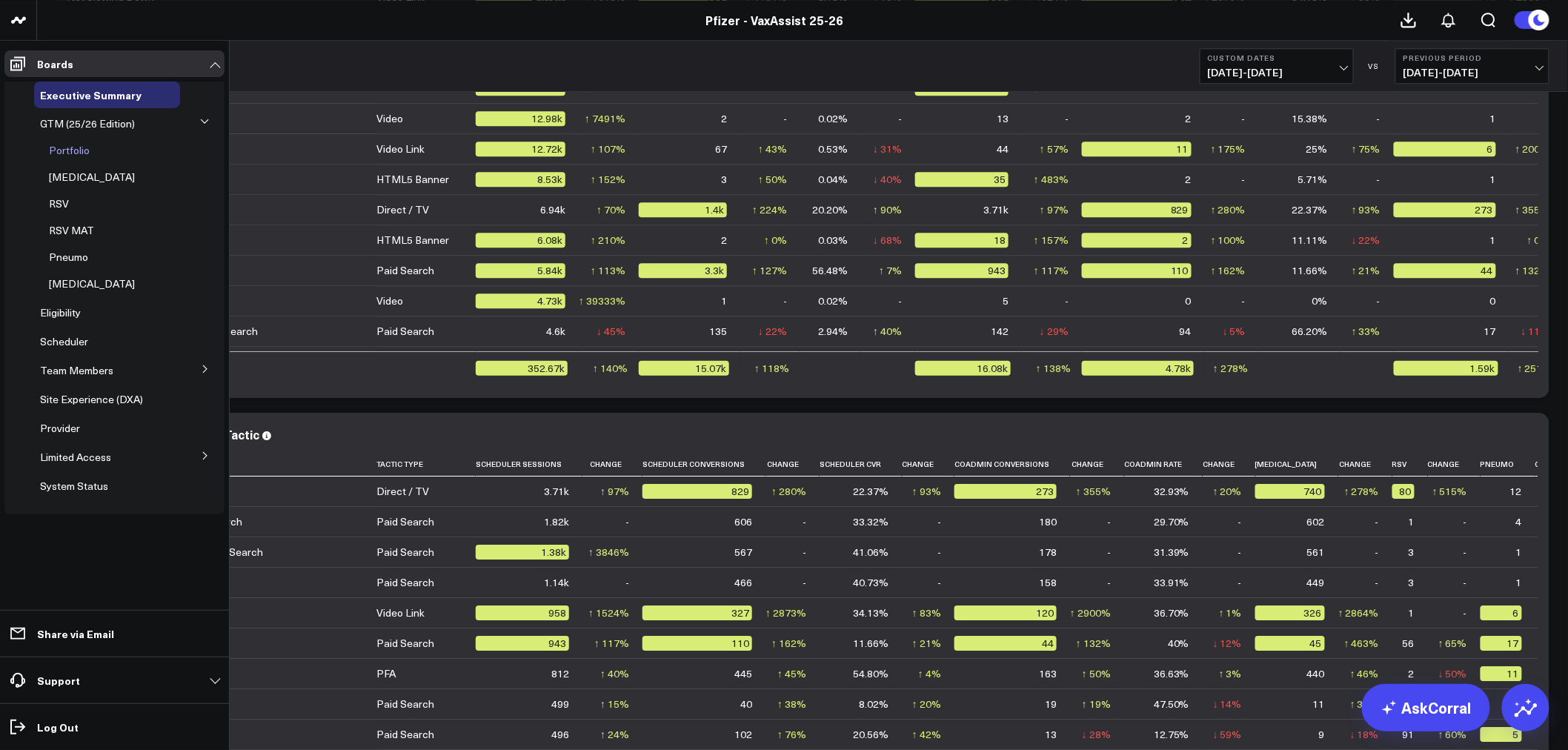
click at [69, 149] on span "Portfolio" at bounding box center [69, 150] width 41 height 14
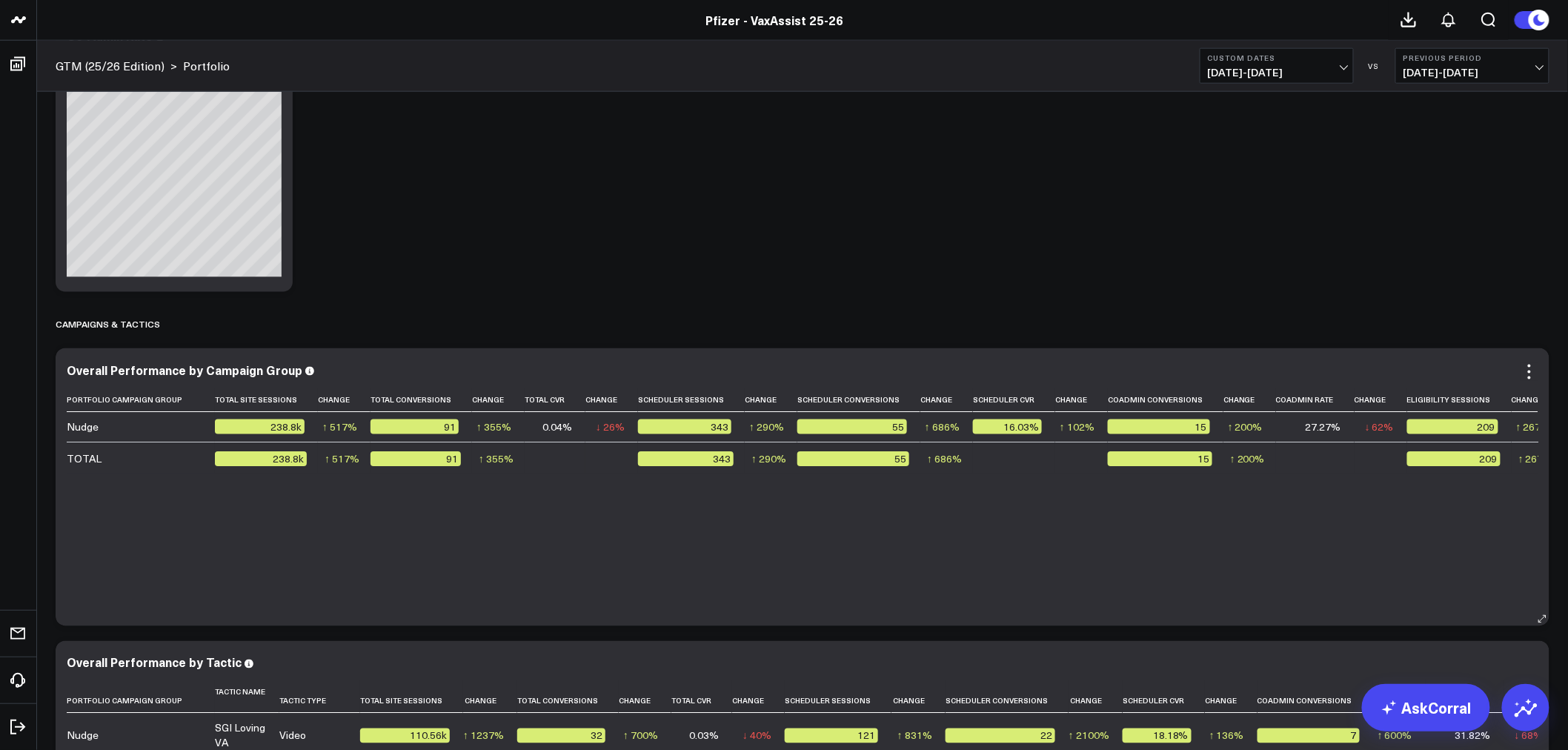
scroll to position [905, 0]
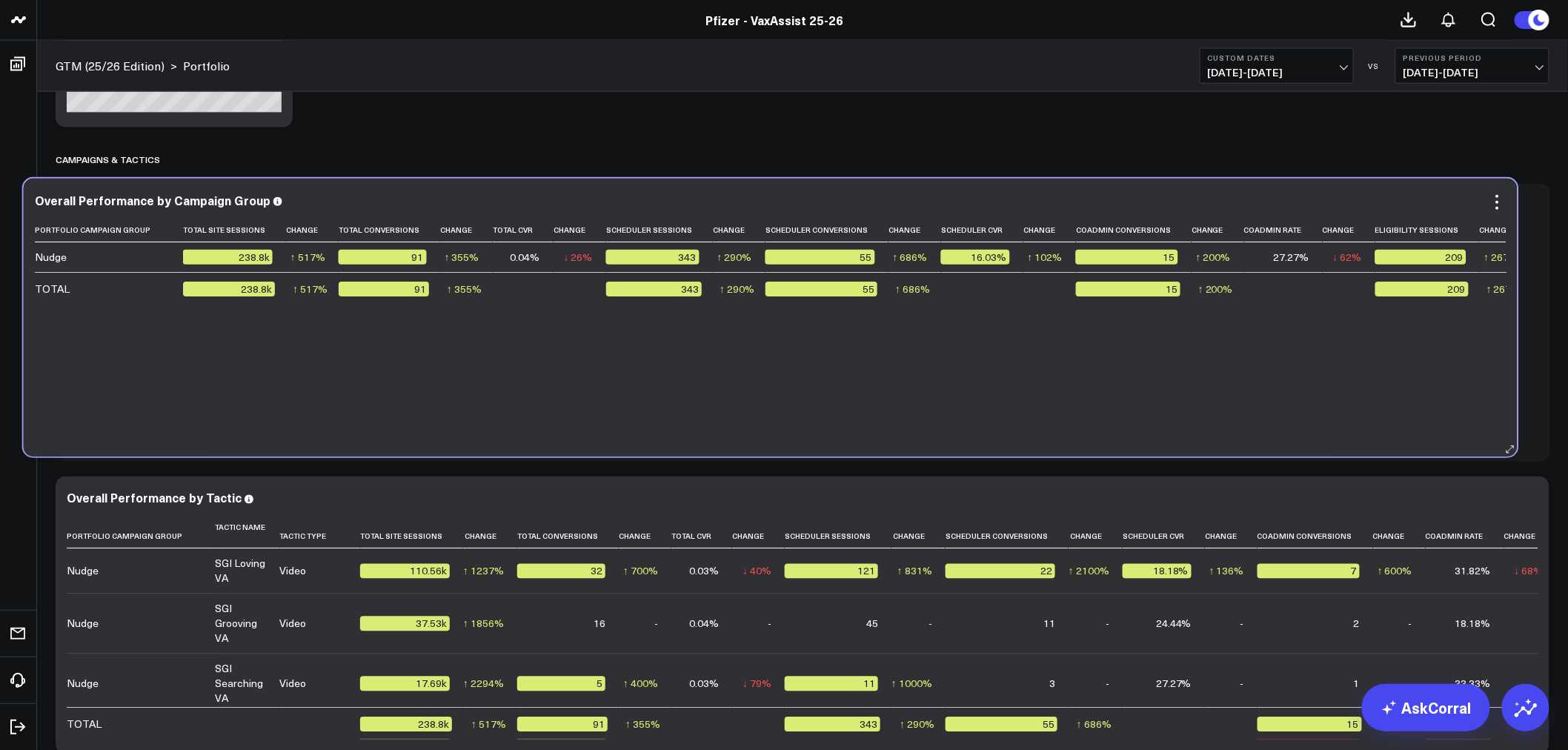
drag, startPoint x: 1268, startPoint y: 442, endPoint x: 1164, endPoint y: 442, distance: 104.0
click at [1164, 442] on div "Overall Performance by Campaign Group Portfolio Campaign Group Total Site Sessi…" at bounding box center [770, 318] width 1493 height 278
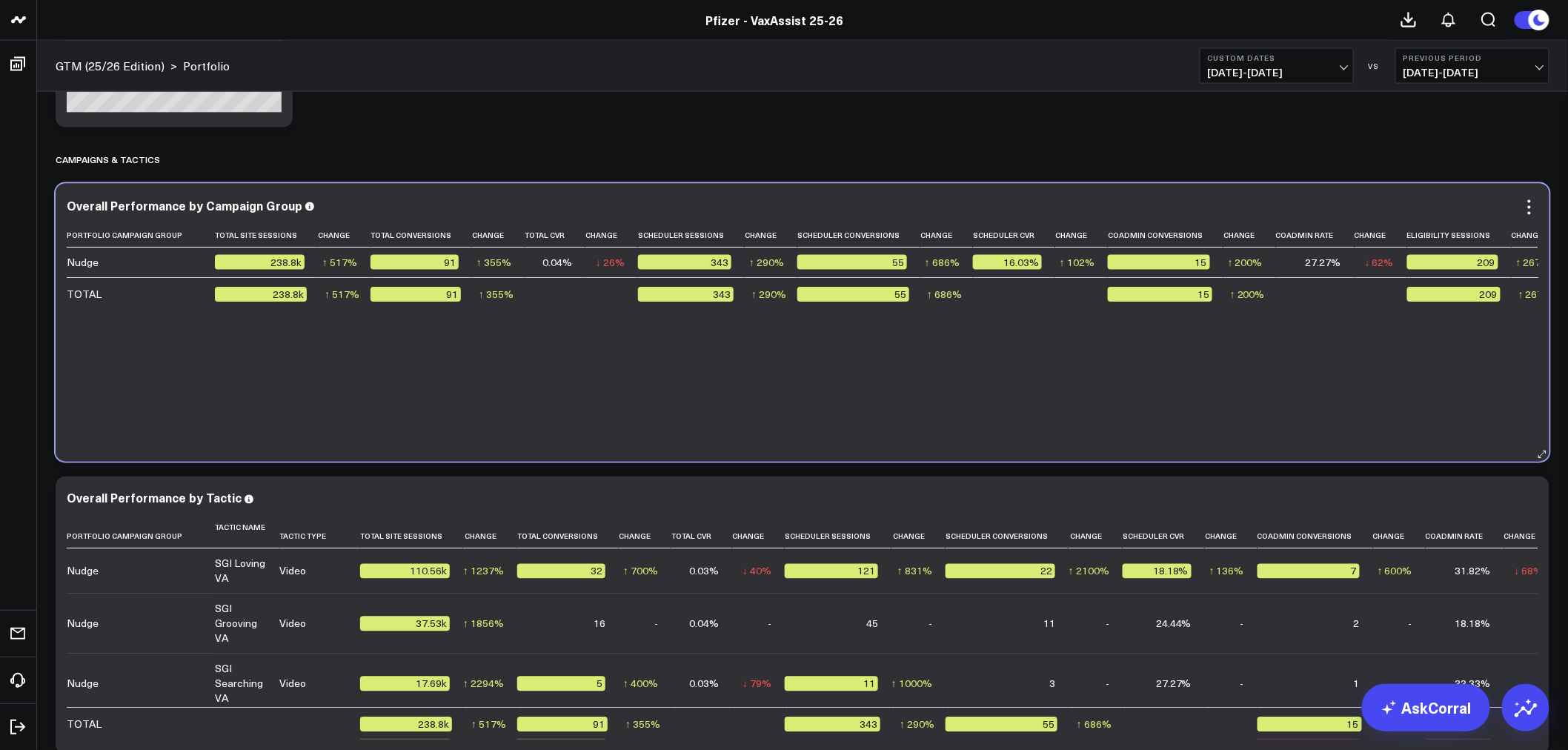
click at [1219, 403] on div "Portfolio Campaign Group Total Site Sessions Change Total Conversions Change To…" at bounding box center [803, 334] width 1472 height 224
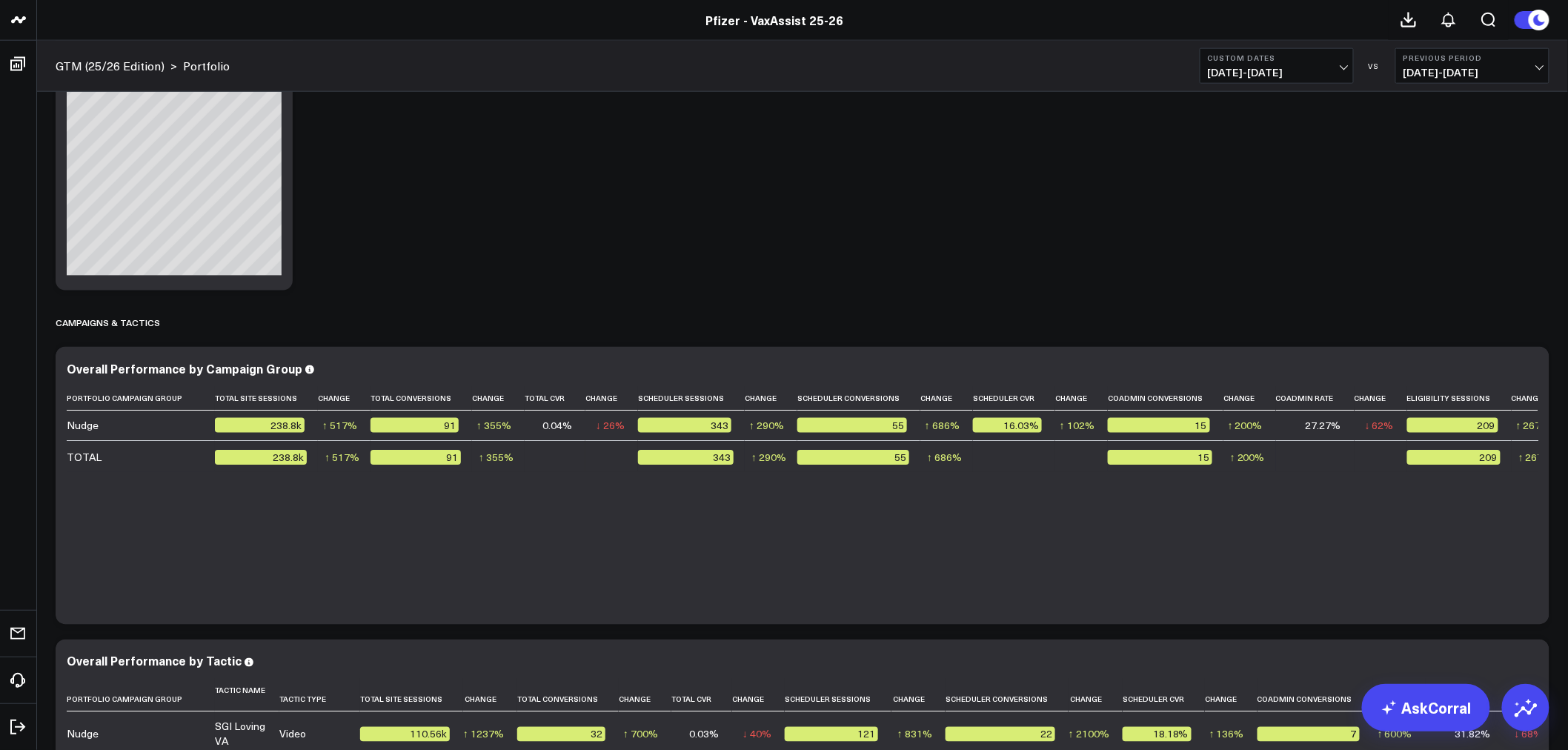
scroll to position [741, 0]
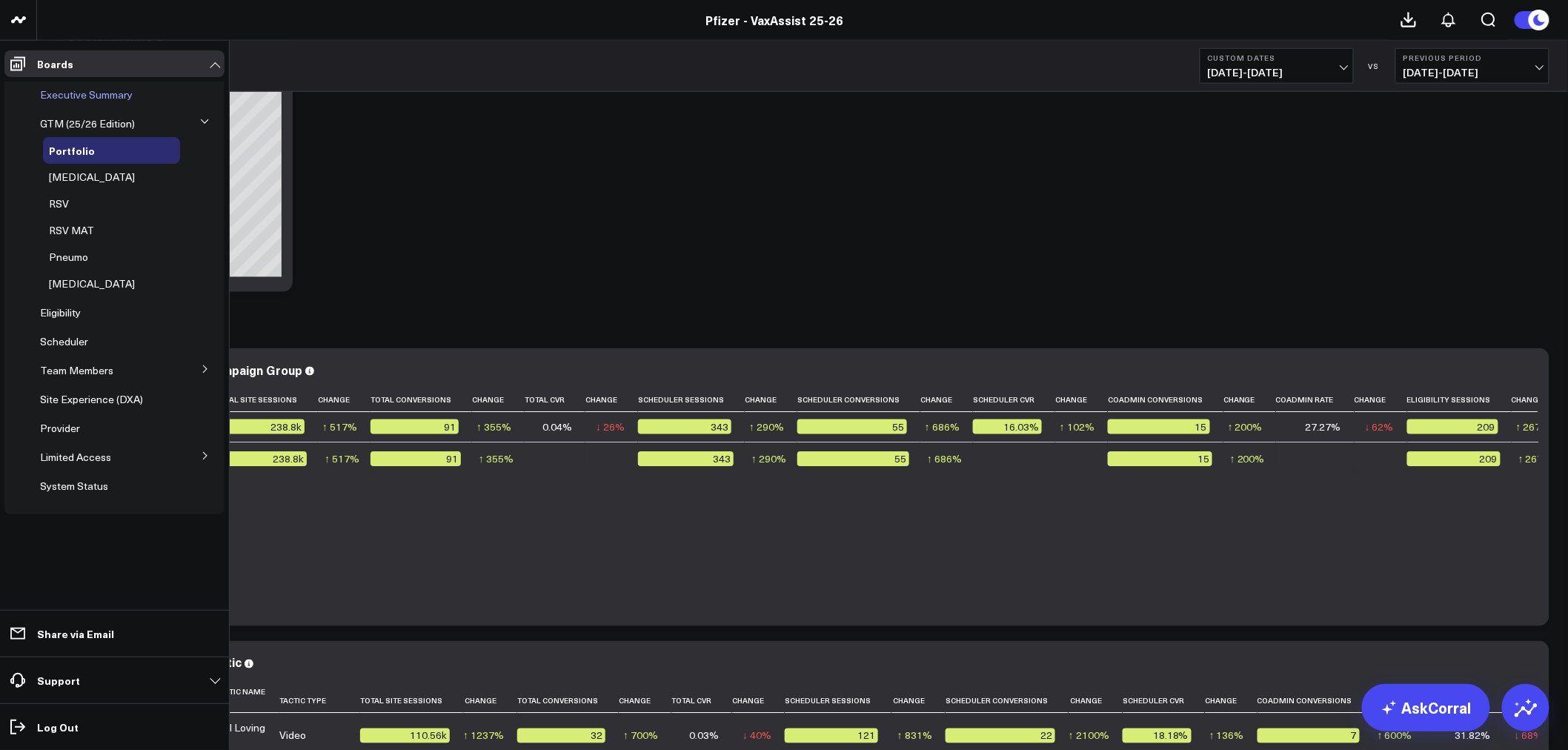
click at [72, 92] on span "Executive Summary" at bounding box center [86, 94] width 93 height 14
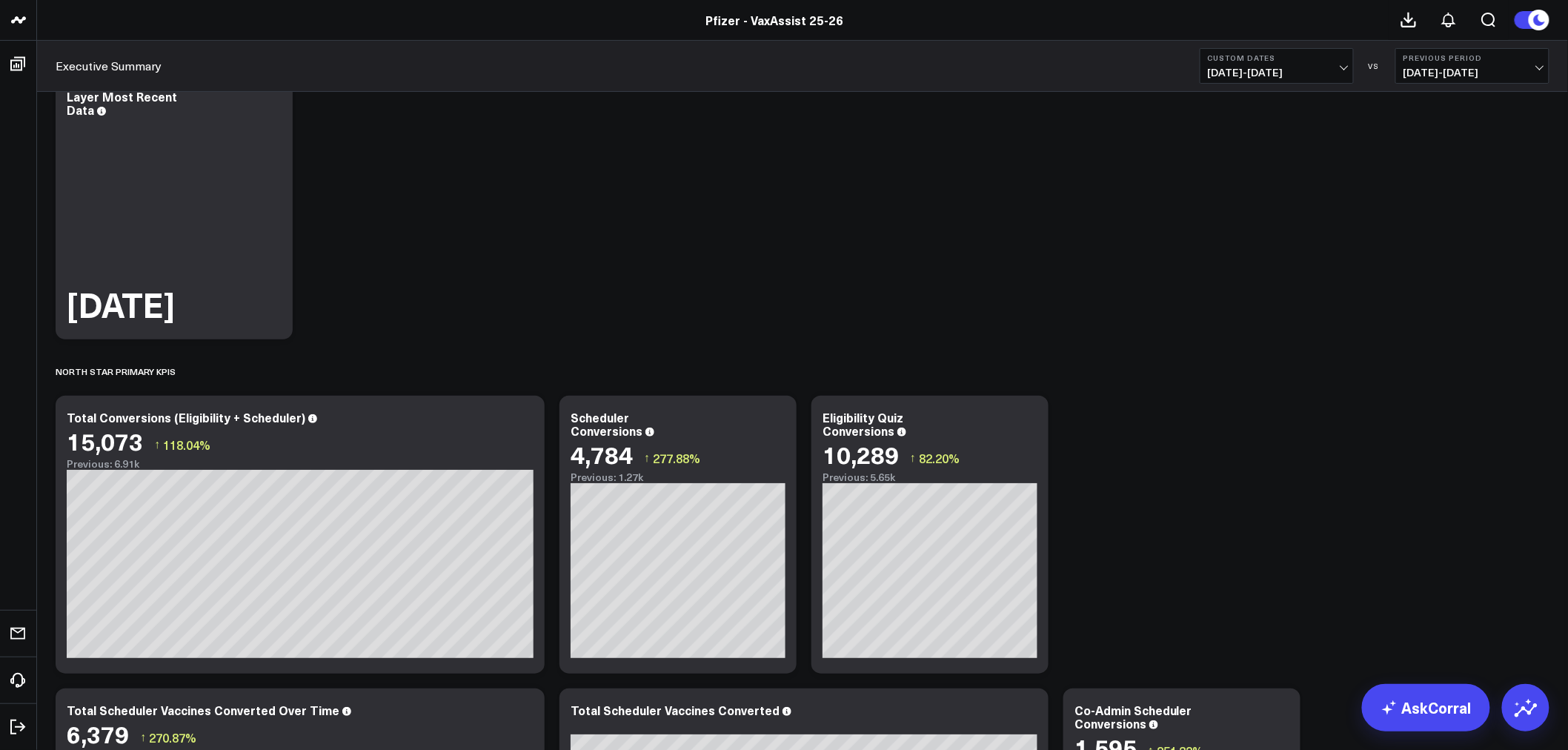
scroll to position [164, 0]
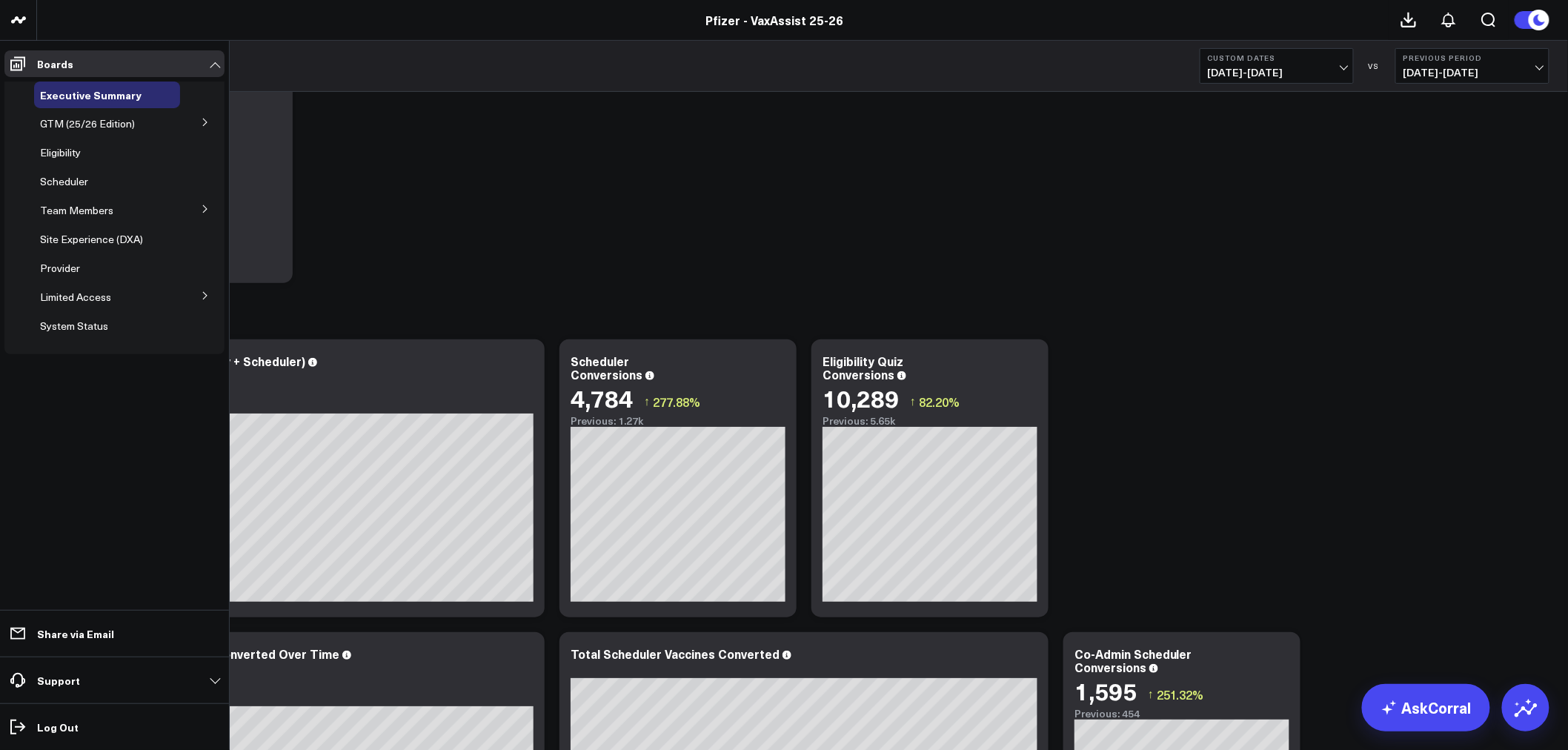
click at [209, 122] on icon at bounding box center [205, 122] width 9 height 9
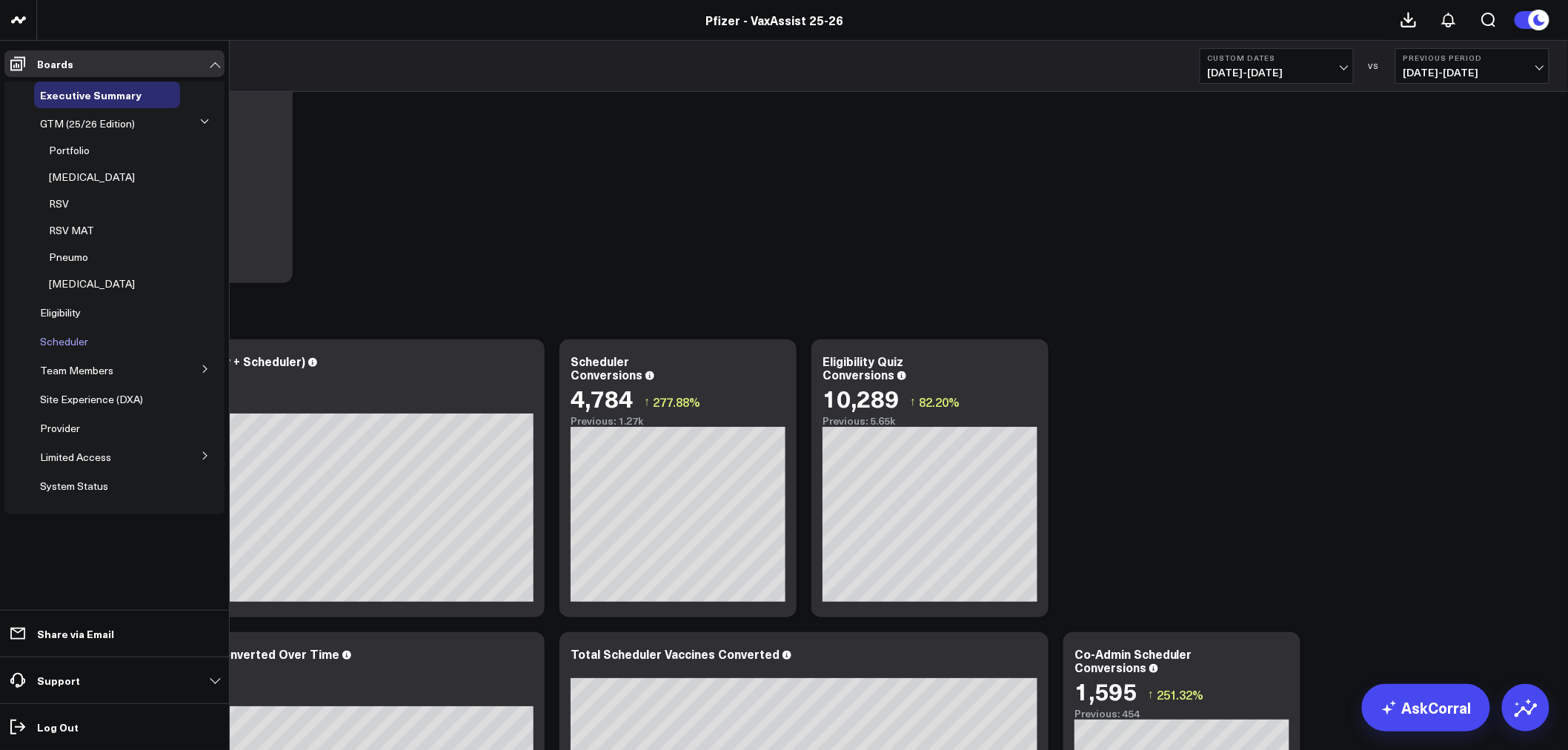
click at [60, 339] on span "Scheduler" at bounding box center [64, 341] width 48 height 14
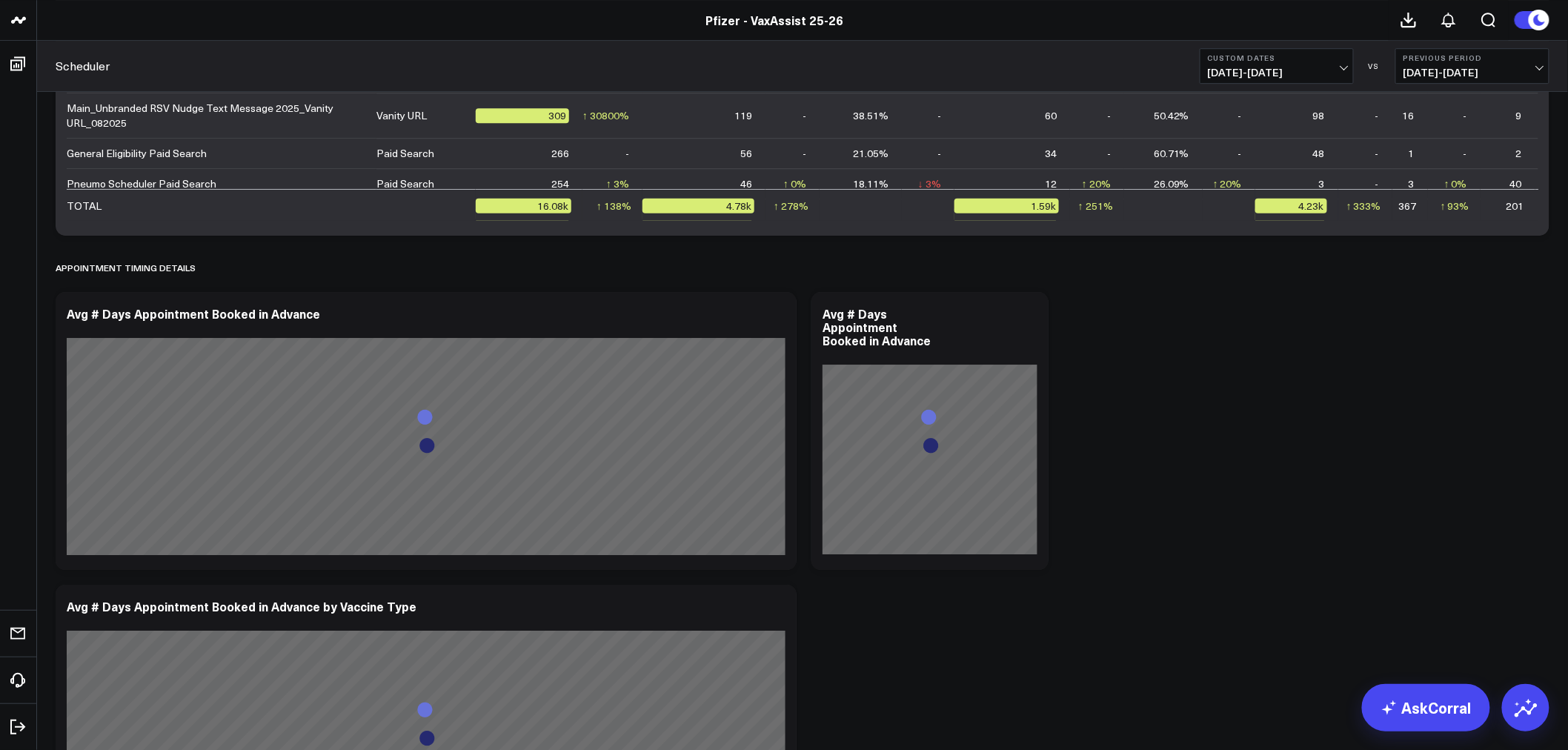
scroll to position [4197, 0]
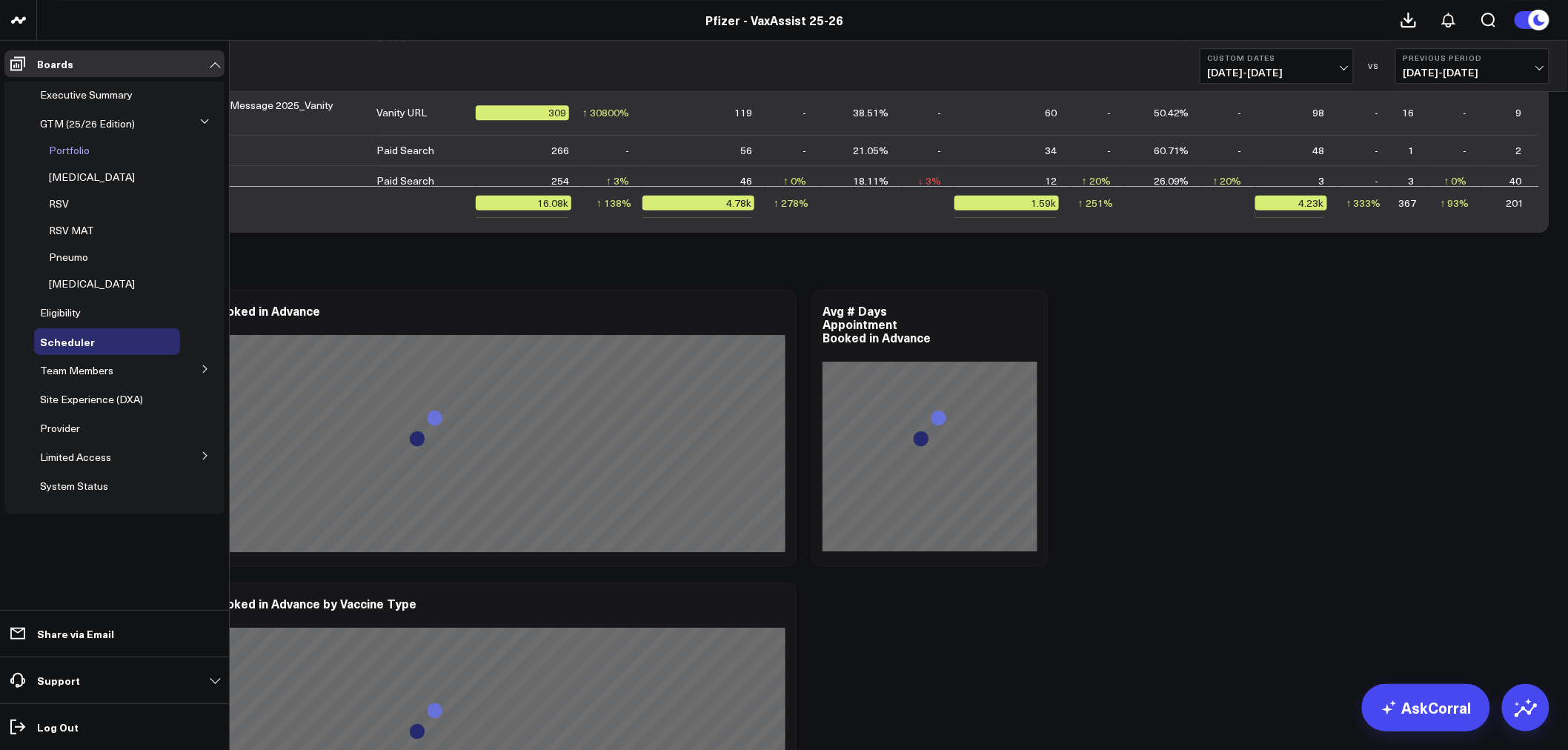
click at [67, 150] on span "Portfolio" at bounding box center [69, 150] width 41 height 14
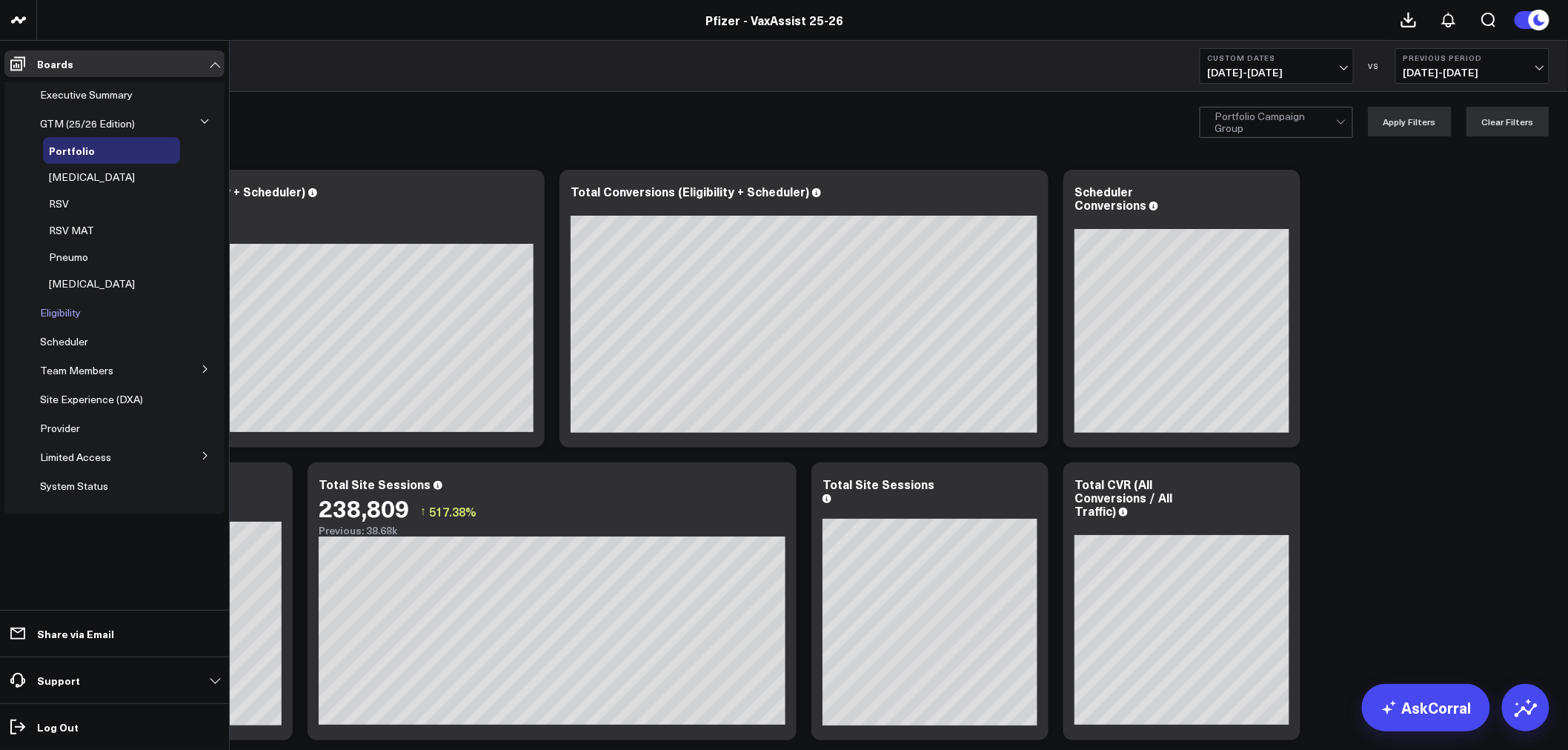
click at [48, 306] on span "Eligibility" at bounding box center [60, 312] width 41 height 14
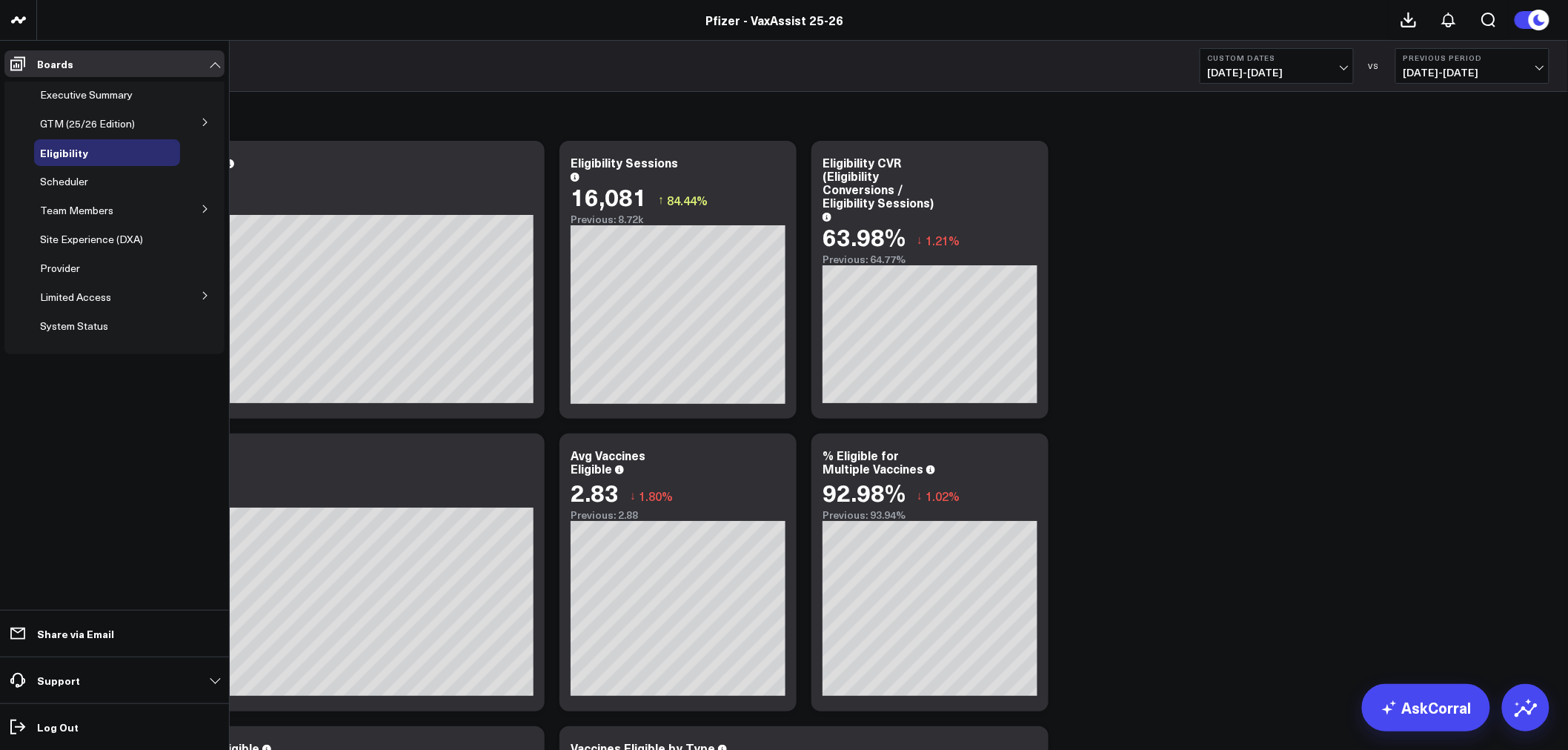
click at [194, 123] on button at bounding box center [205, 122] width 39 height 23
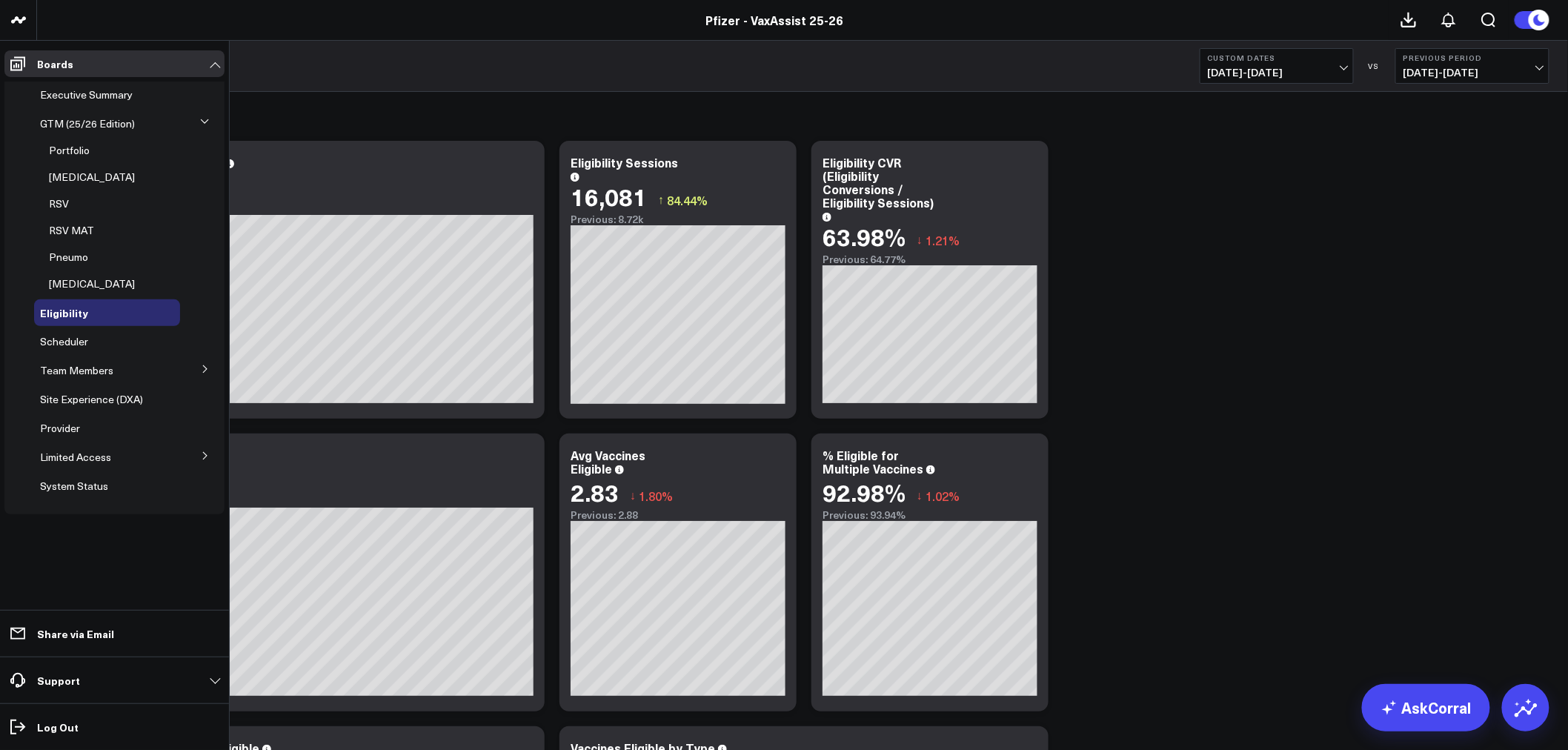
click at [208, 367] on icon at bounding box center [205, 369] width 9 height 9
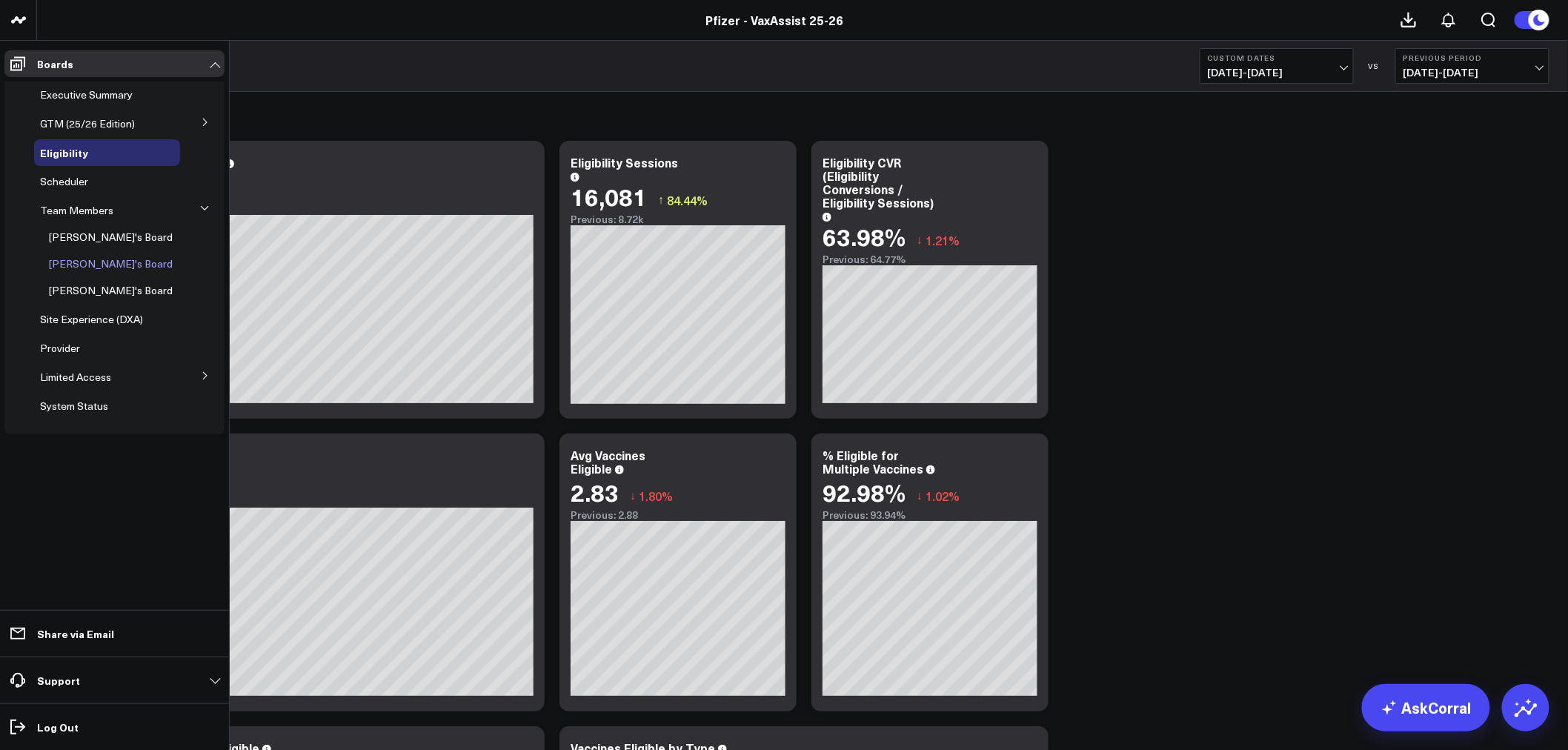
click at [99, 263] on span "[PERSON_NAME]'s Board" at bounding box center [111, 263] width 124 height 14
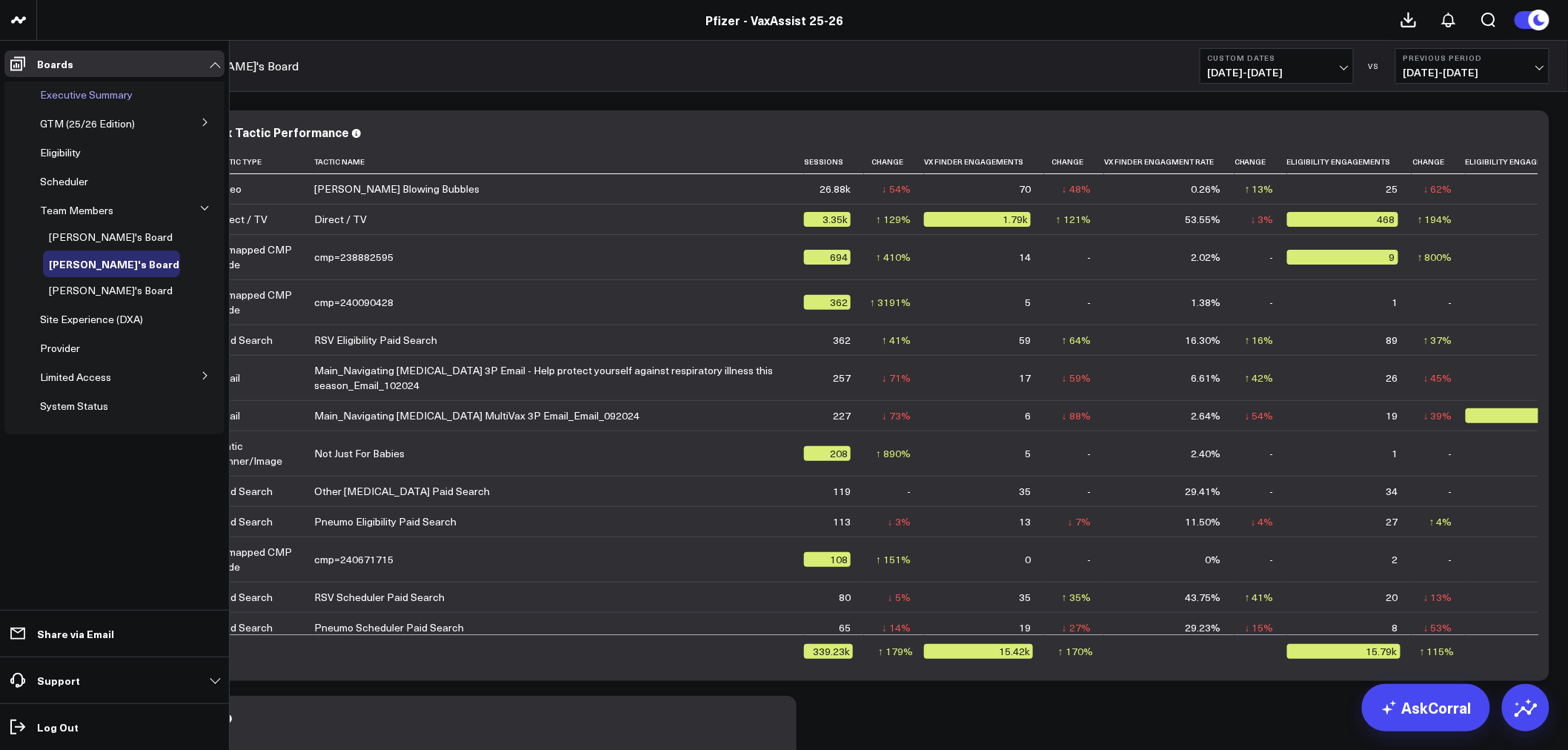
click at [86, 99] on span "Executive Summary" at bounding box center [86, 94] width 93 height 14
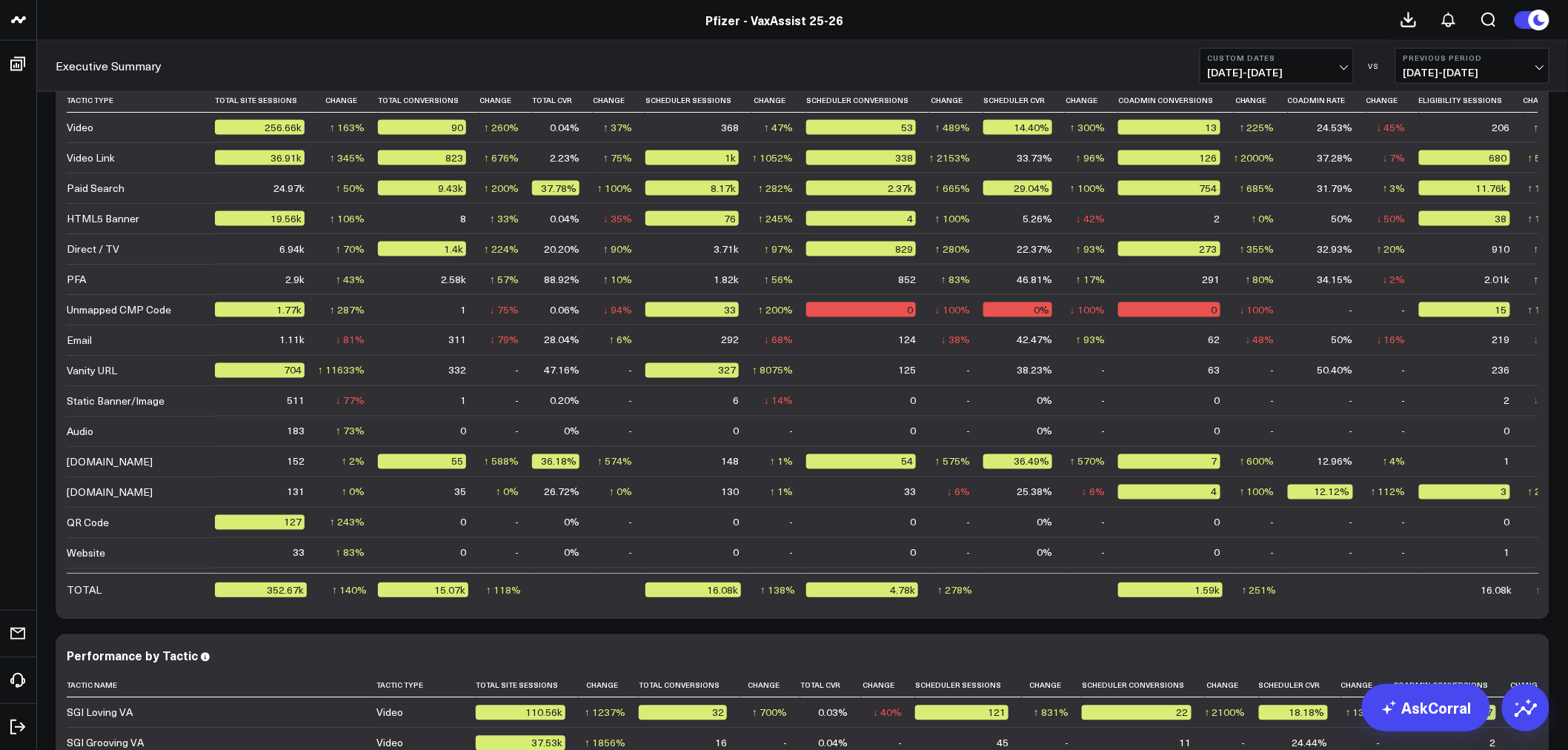
scroll to position [3140, 0]
